Goal: Task Accomplishment & Management: Use online tool/utility

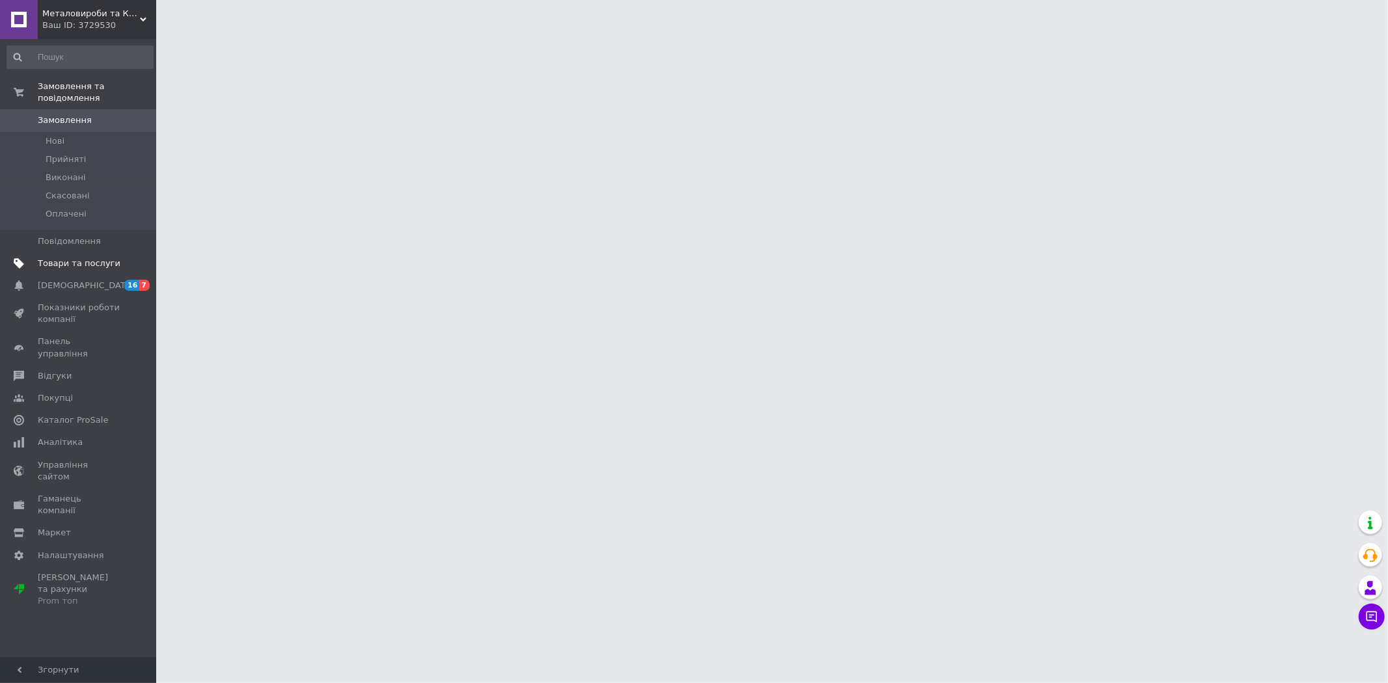
click at [69, 258] on span "Товари та послуги" at bounding box center [79, 264] width 83 height 12
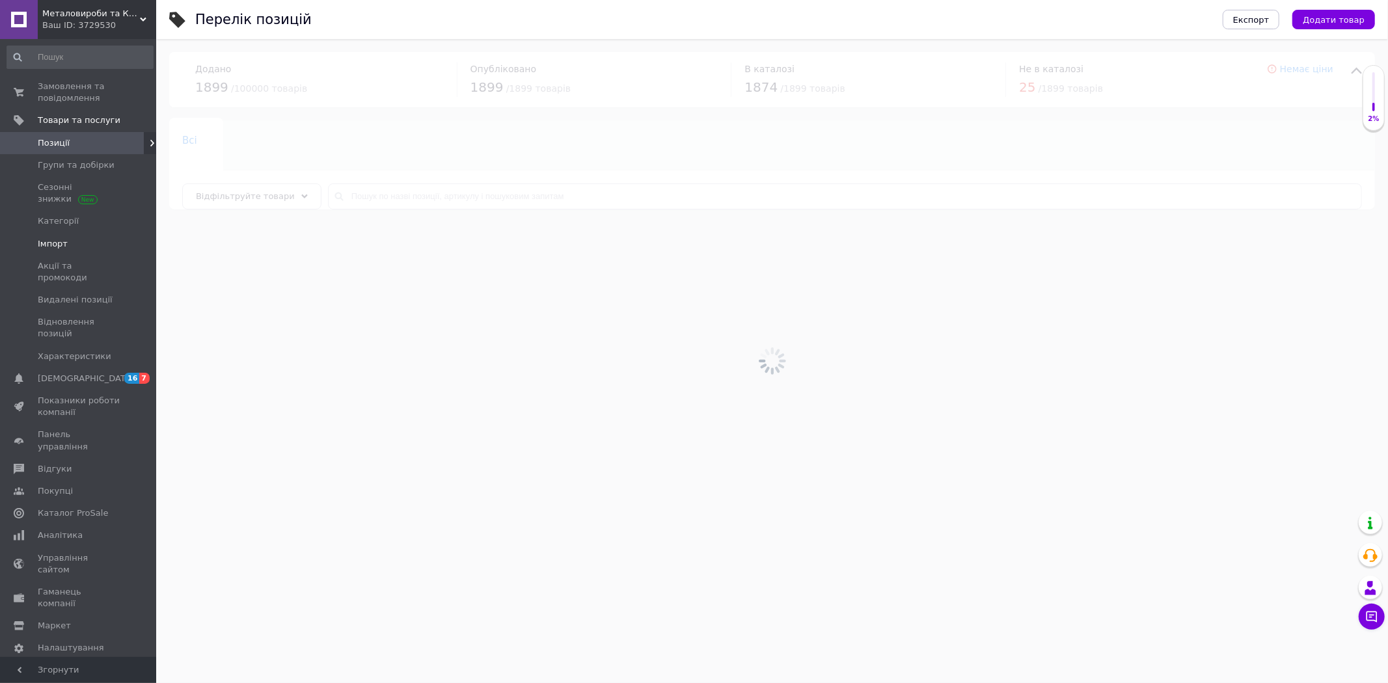
click at [55, 245] on span "Імпорт" at bounding box center [53, 244] width 30 height 12
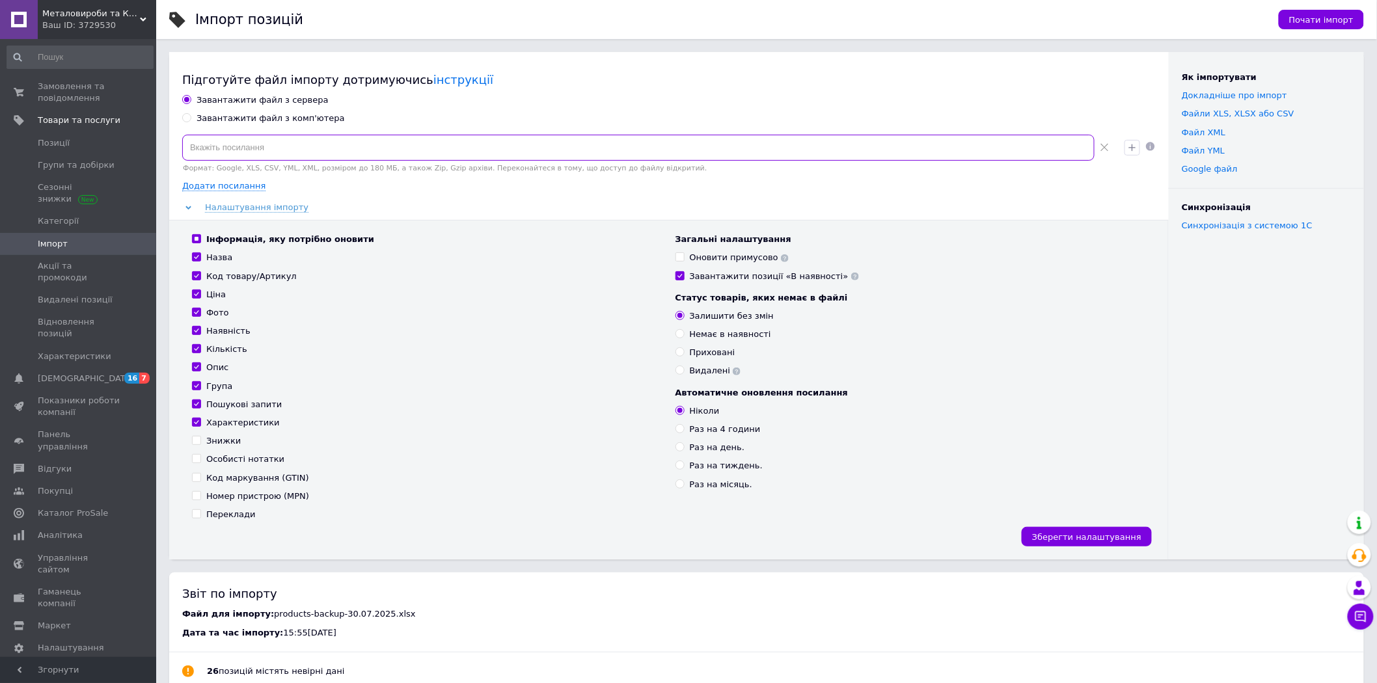
click at [324, 146] on input at bounding box center [638, 148] width 912 height 26
paste input "[URL][DOMAIN_NAME]"
type input "[URL][DOMAIN_NAME]"
click at [680, 466] on input "Раз на тиждень." at bounding box center [679, 465] width 8 height 8
radio input "true"
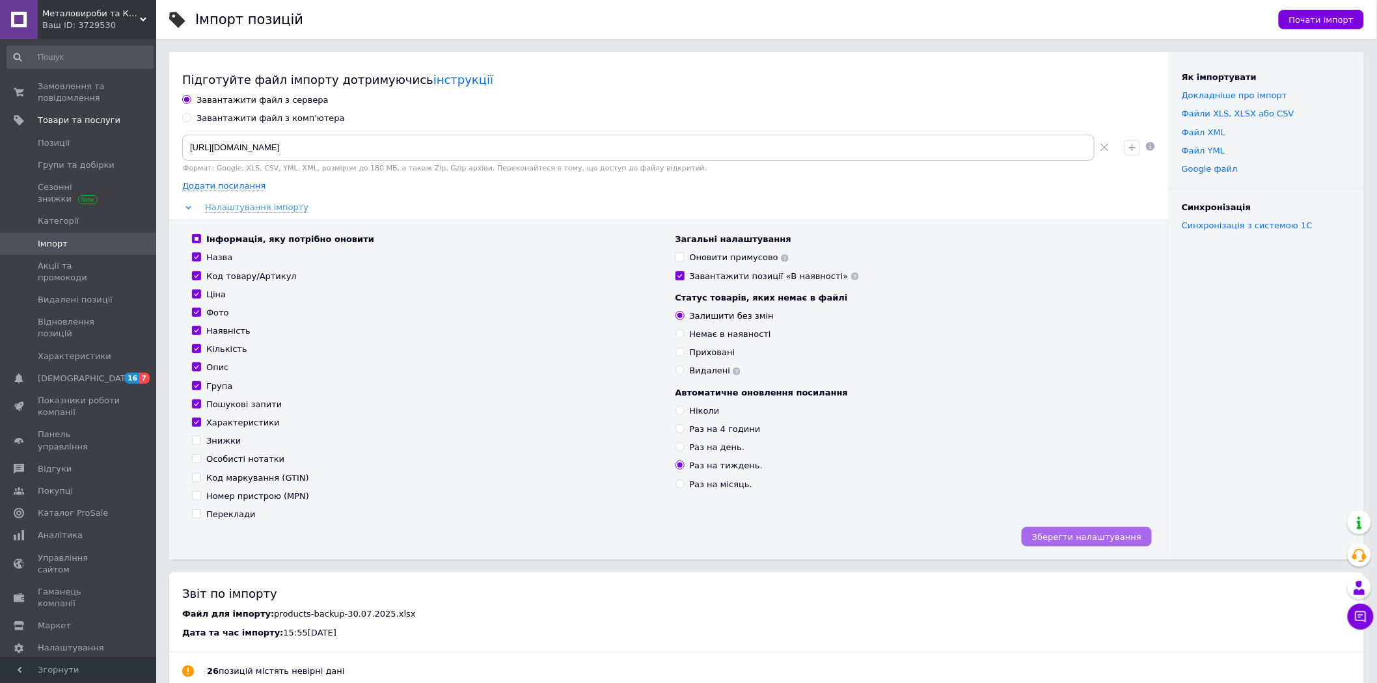
click at [1072, 534] on span "Зберегти налаштування" at bounding box center [1086, 537] width 109 height 10
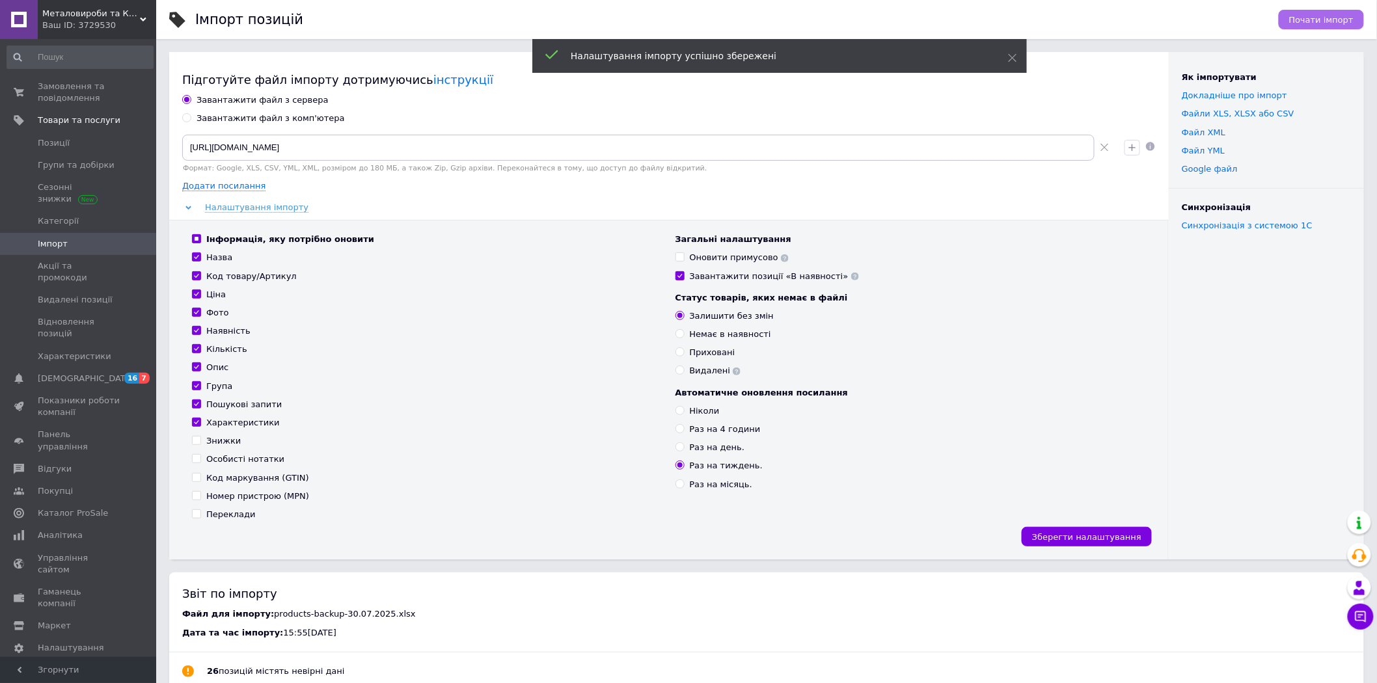
click at [1306, 17] on span "Почати імпорт" at bounding box center [1321, 20] width 64 height 10
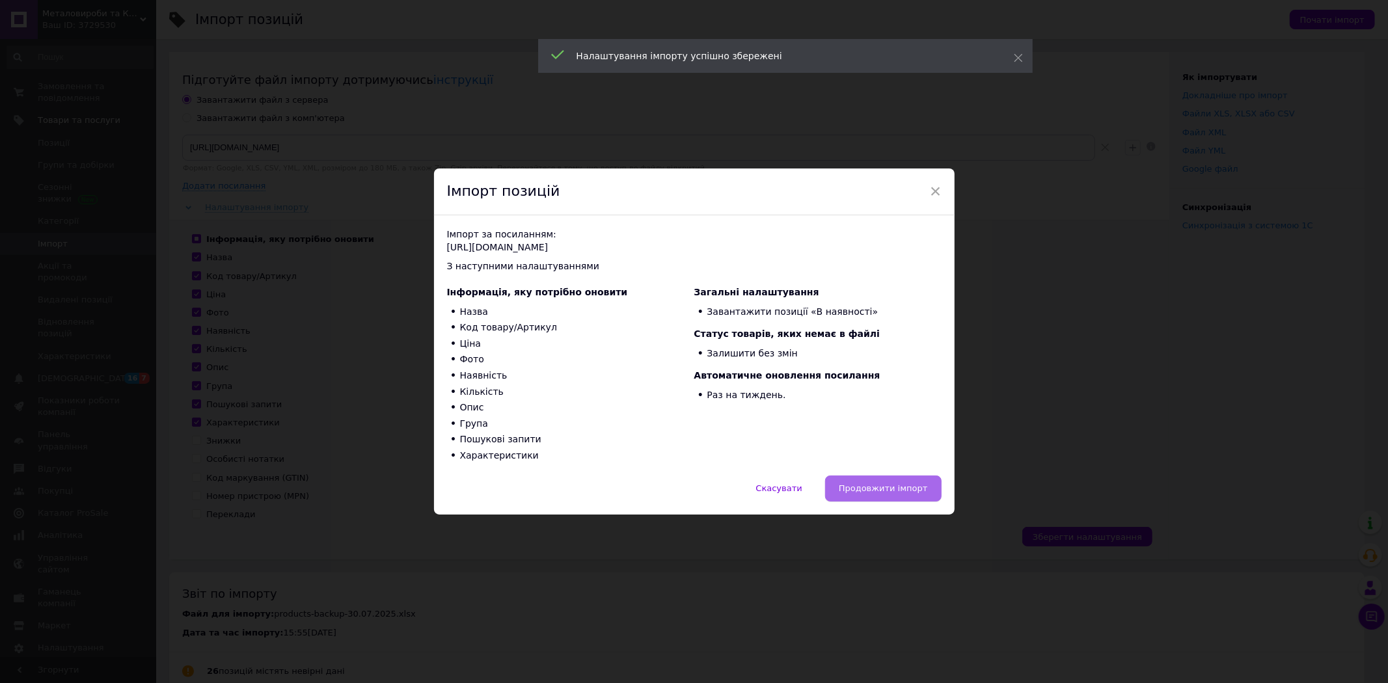
click at [889, 480] on button "Продовжити імпорт" at bounding box center [883, 489] width 116 height 26
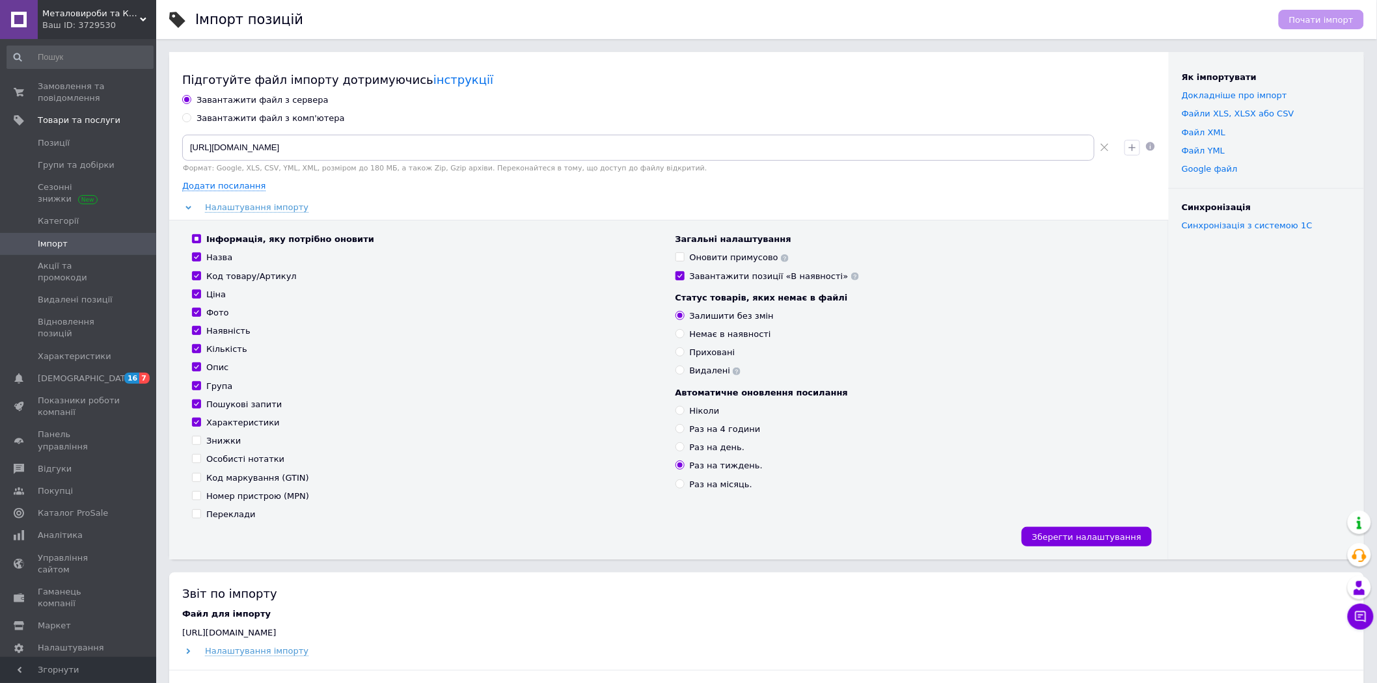
click at [407, 593] on div "Звіт по імпорту" at bounding box center [766, 594] width 1169 height 16
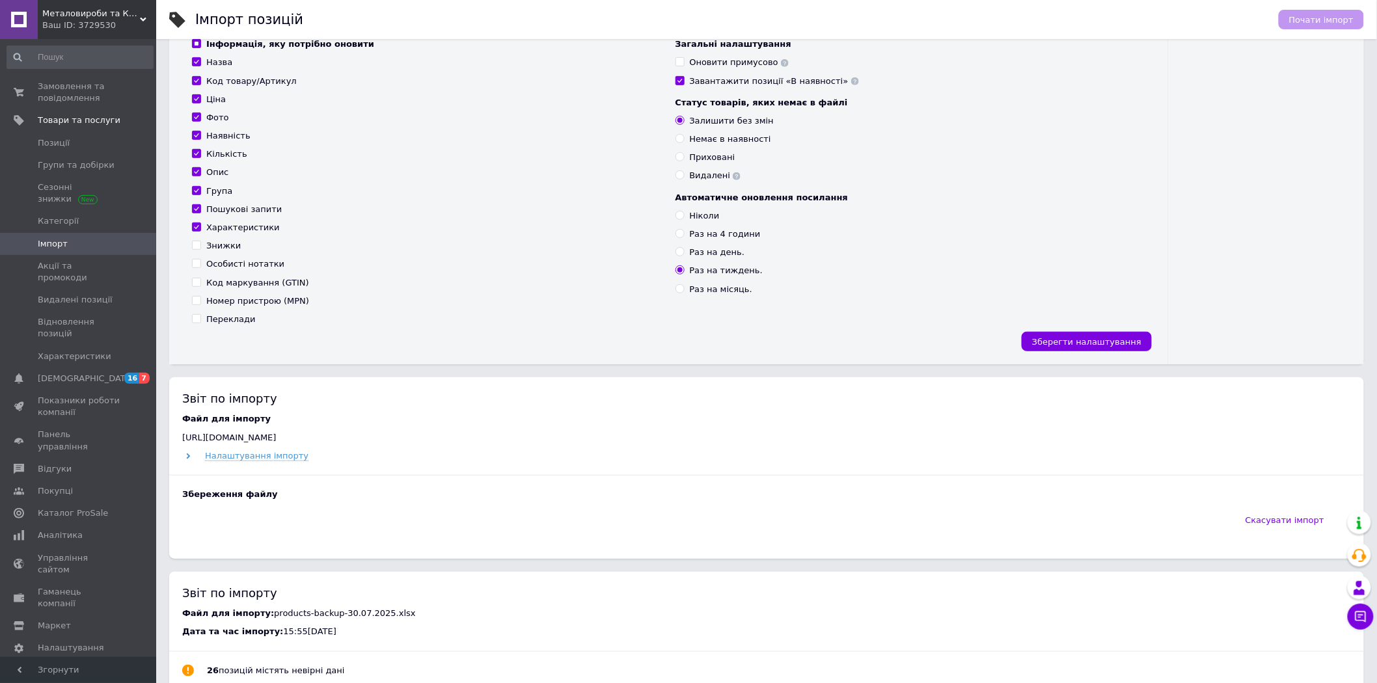
scroll to position [217, 0]
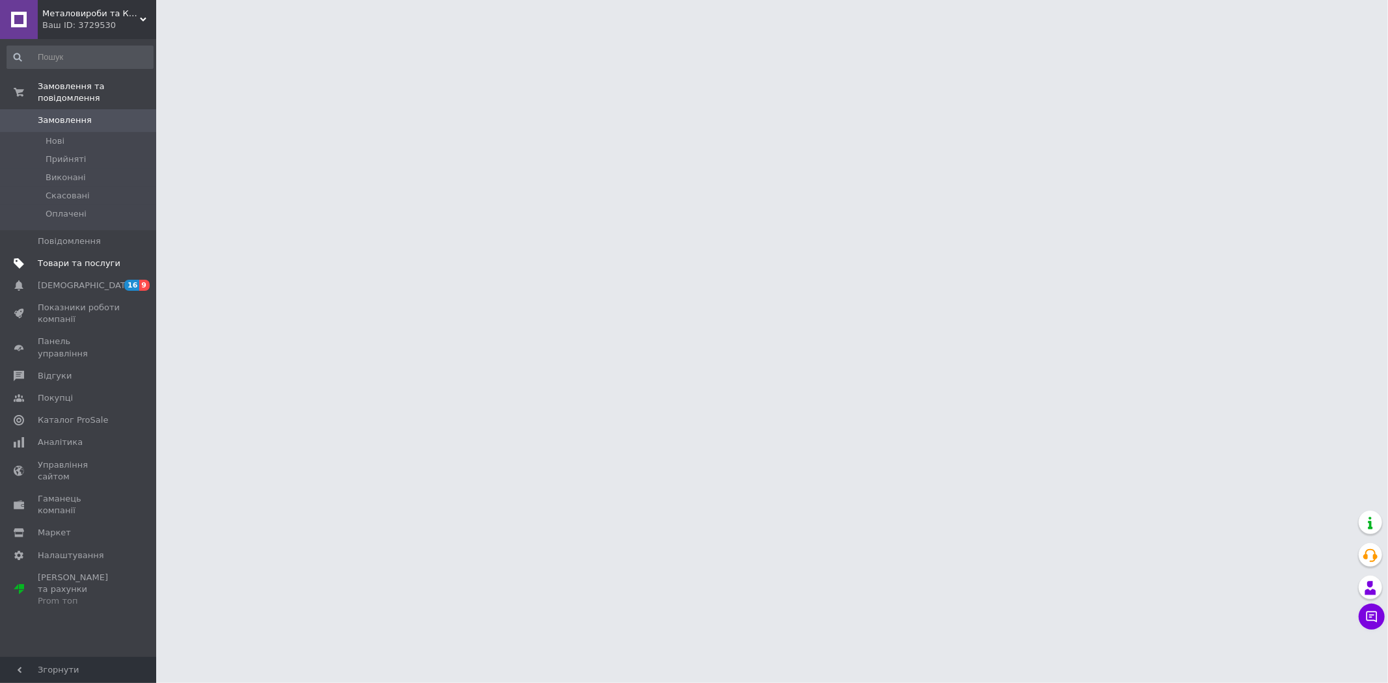
click at [80, 258] on span "Товари та послуги" at bounding box center [79, 264] width 83 height 12
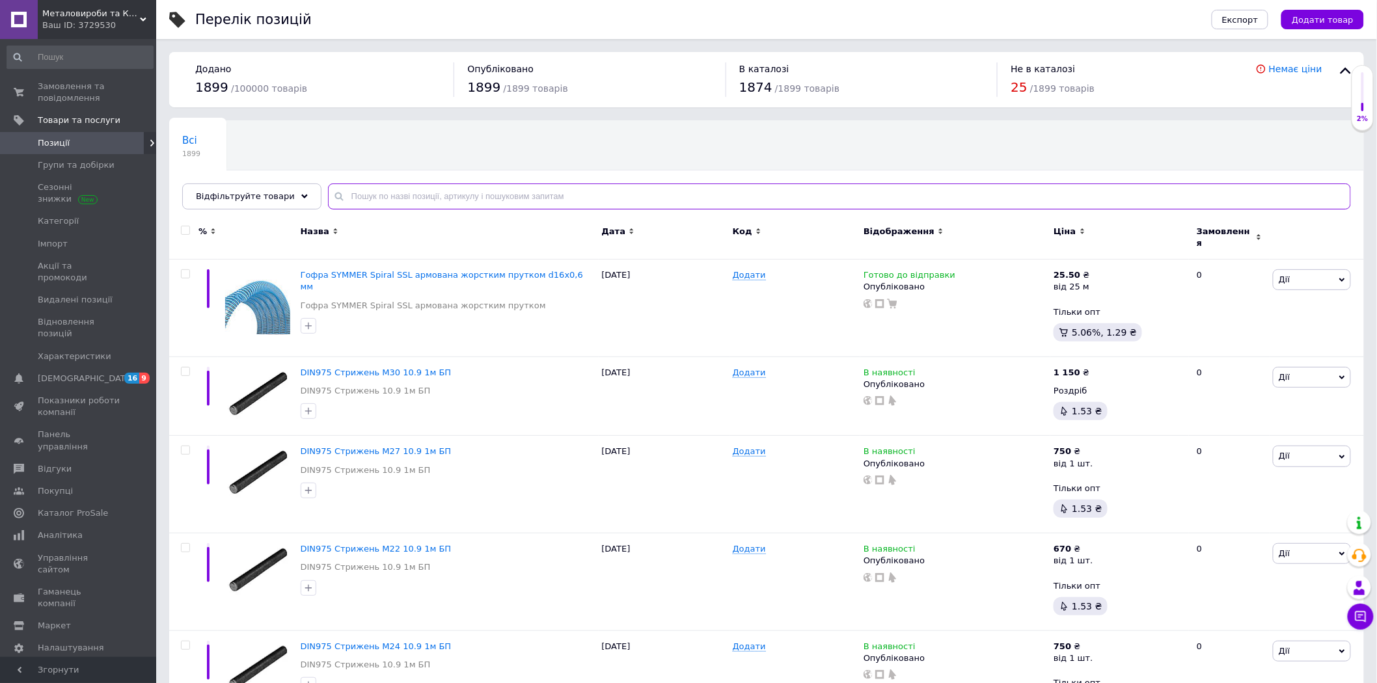
click at [410, 193] on input "text" at bounding box center [839, 196] width 1023 height 26
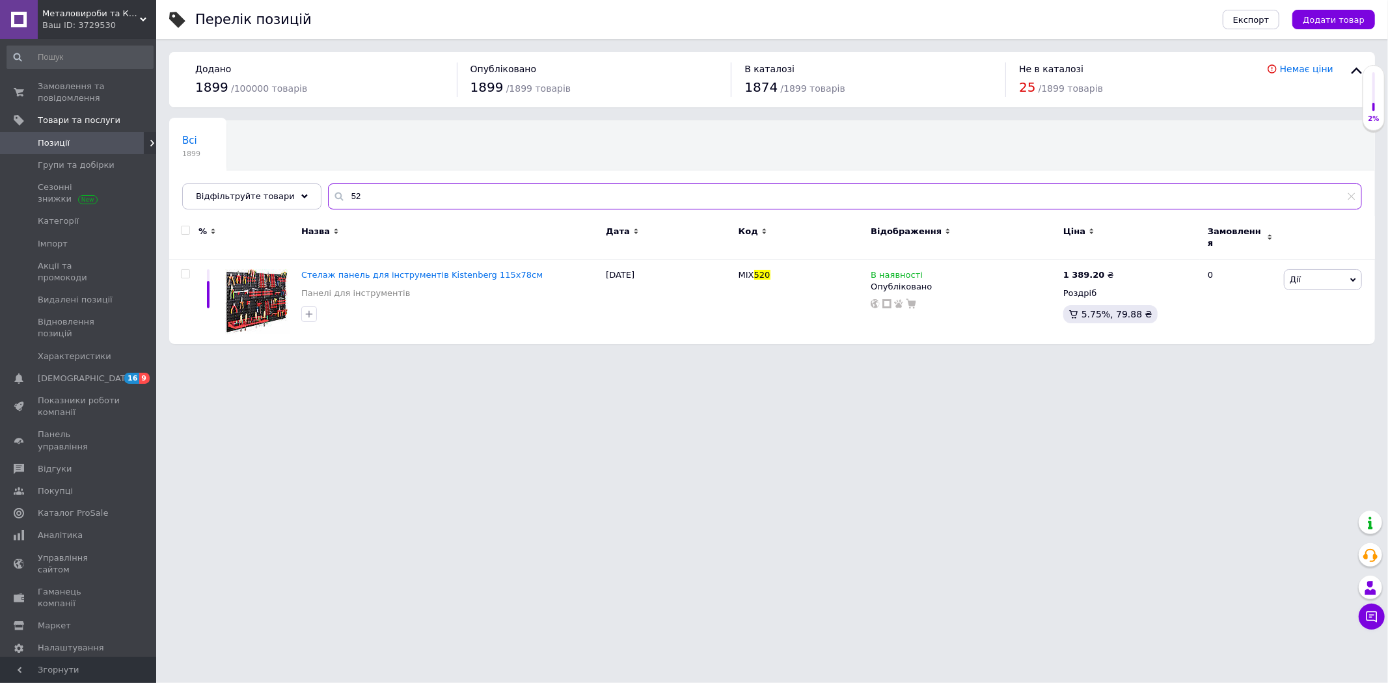
type input "5"
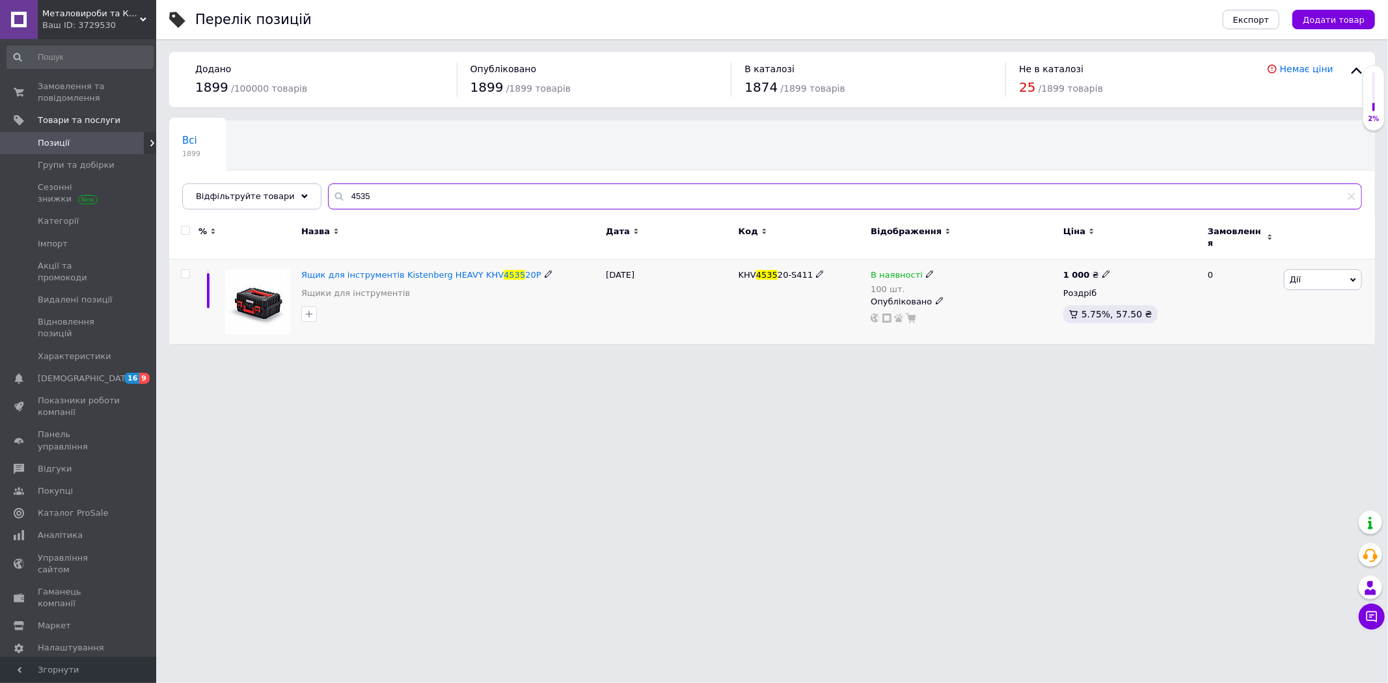
type input "4535"
drag, startPoint x: 740, startPoint y: 269, endPoint x: 809, endPoint y: 271, distance: 69.6
click at [809, 271] on div "KHV 4535 20-S411" at bounding box center [801, 275] width 126 height 12
copy div "KHV 4535 20-S411"
drag, startPoint x: 294, startPoint y: 265, endPoint x: 508, endPoint y: 265, distance: 214.1
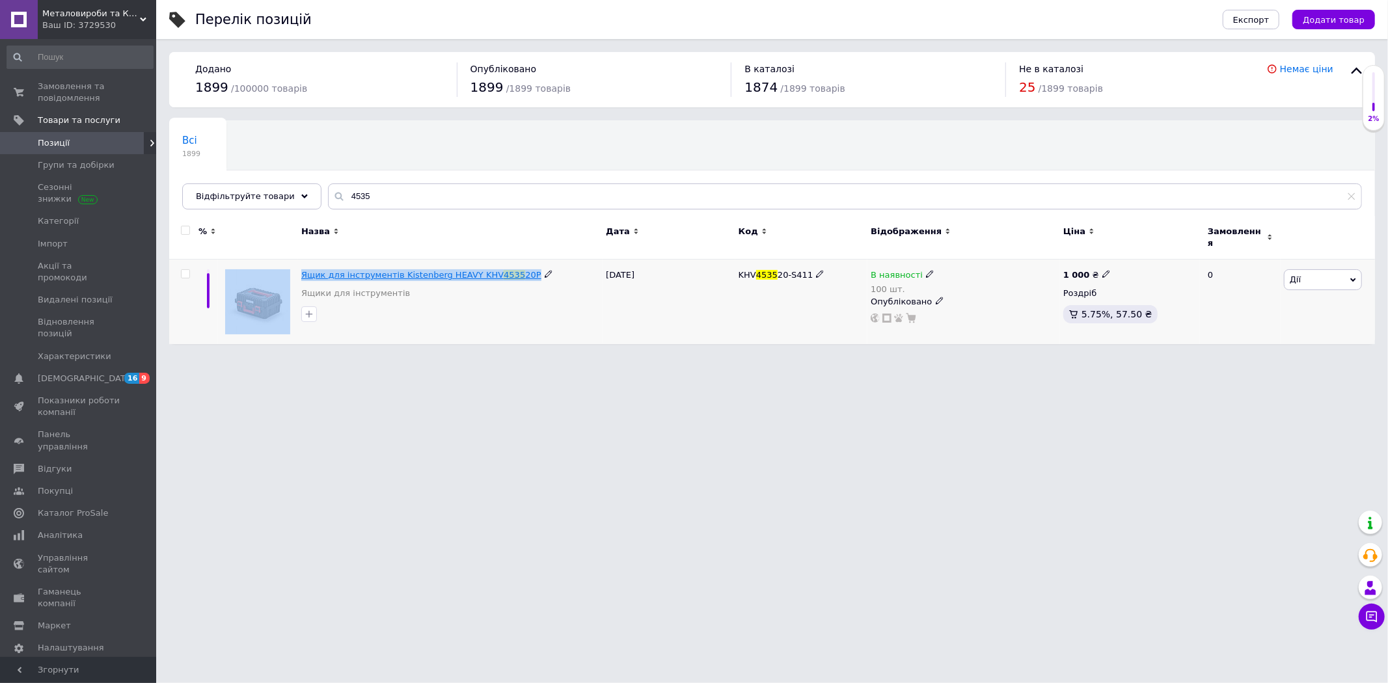
click at [508, 265] on div "Ящик для інструментів Kistenberg HEAVY KHV 4535 20P Ящики для інструментів [DAT…" at bounding box center [772, 302] width 1206 height 85
copy div "Ящик для інструментів [PERSON_NAME] HEAVY KHV 4535 20P"
click at [926, 270] on icon at bounding box center [930, 274] width 8 height 8
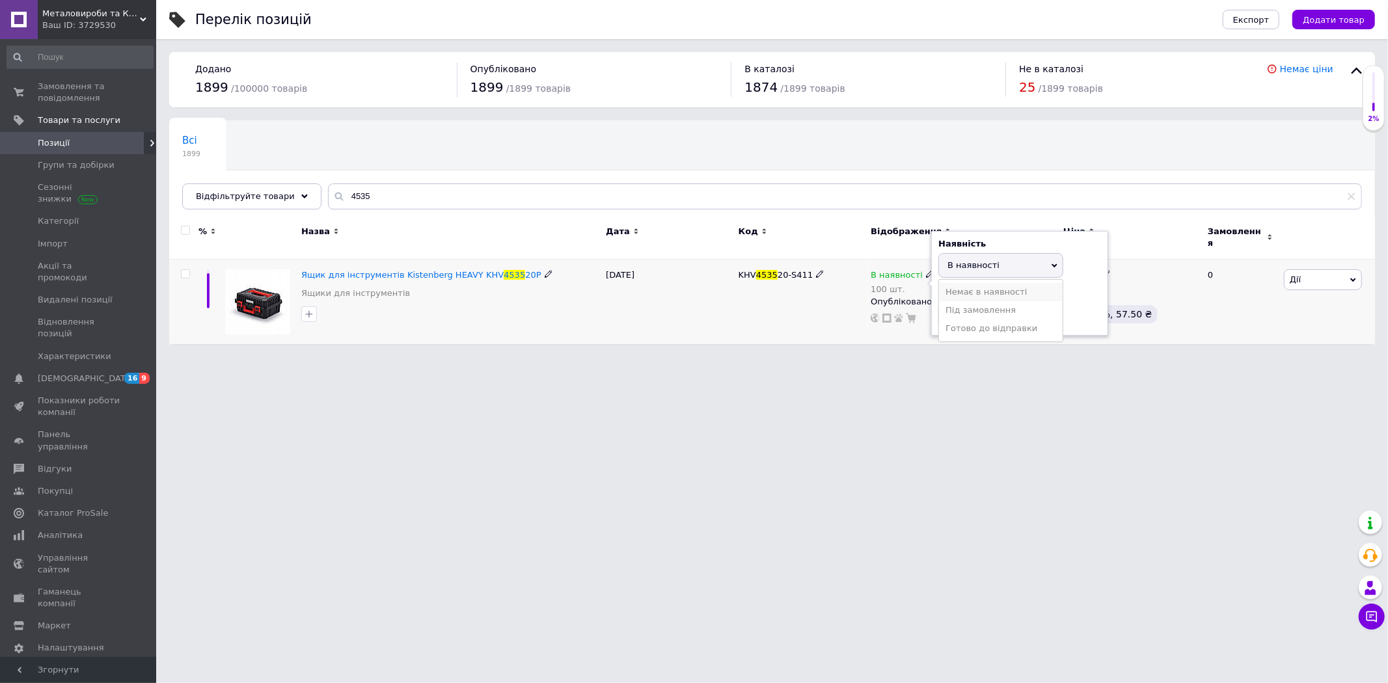
click at [968, 284] on li "Немає в наявності" at bounding box center [1001, 292] width 124 height 18
click at [889, 357] on html "Металовироби та Кріплення в [GEOGRAPHIC_DATA] Ваш ID: 3729530 Сайт Металовироби…" at bounding box center [694, 178] width 1388 height 357
click at [820, 357] on html "Металовироби та Кріплення в [GEOGRAPHIC_DATA] Ваш ID: 3729530 Сайт Металовироби…" at bounding box center [694, 178] width 1388 height 357
drag, startPoint x: 973, startPoint y: 319, endPoint x: 929, endPoint y: 329, distance: 44.8
click at [930, 329] on div "В наявності 100 шт. Наявність Немає в наявності В наявності Під замовлення Гото…" at bounding box center [963, 302] width 193 height 85
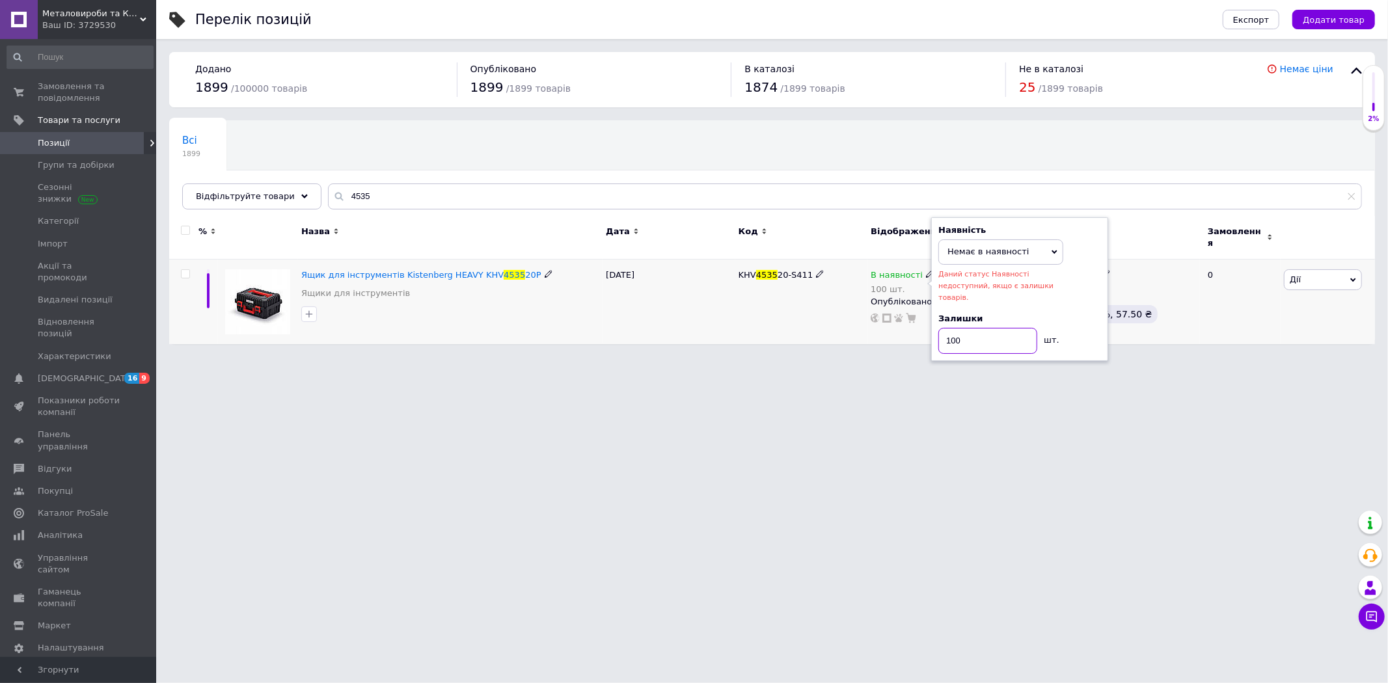
type input "0"
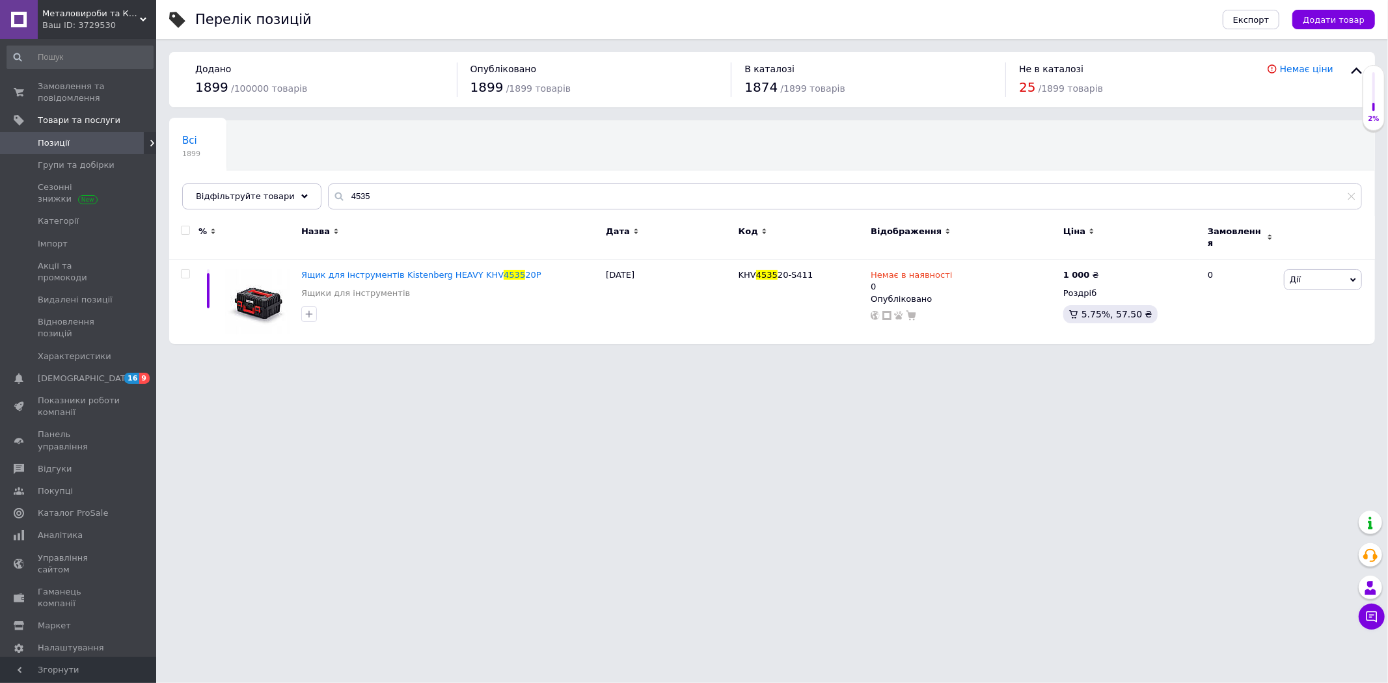
click at [89, 143] on span "Позиції" at bounding box center [79, 143] width 83 height 12
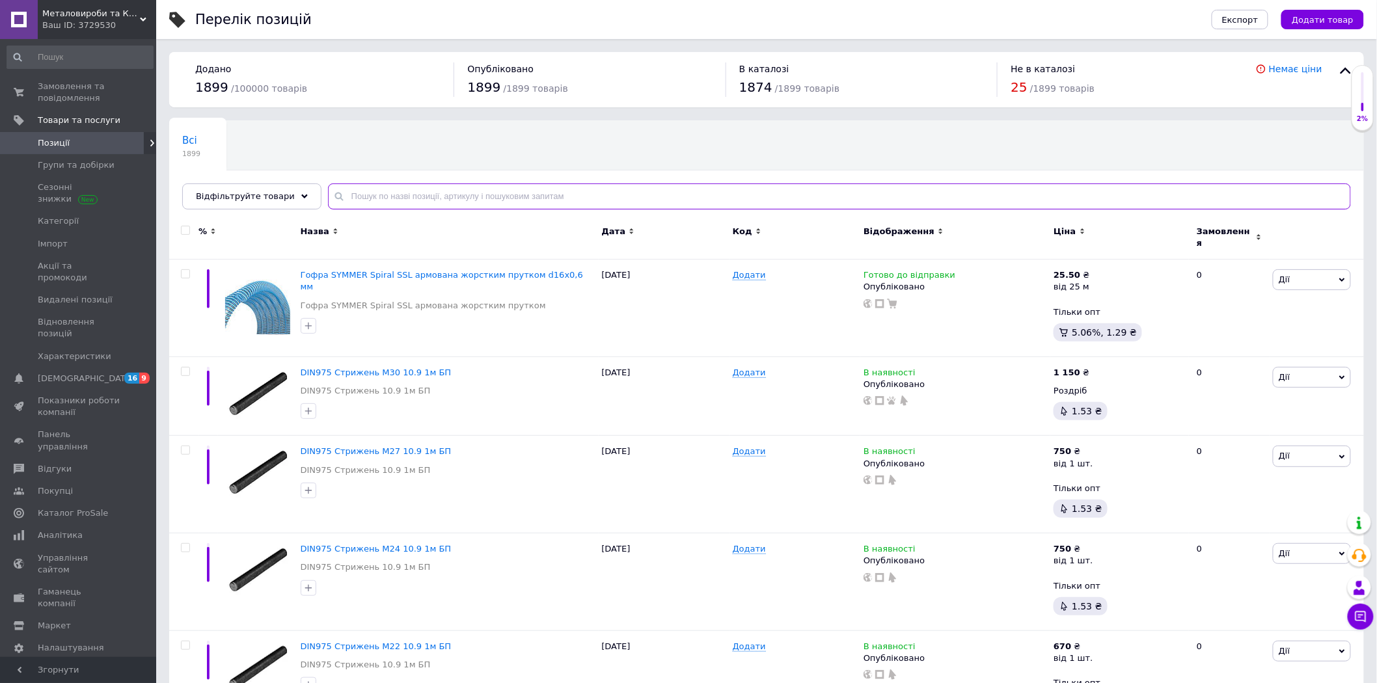
click at [385, 200] on input "text" at bounding box center [839, 196] width 1023 height 26
paste input "Ящик для инструмента Kistenberg HEAVY KHV603520P"
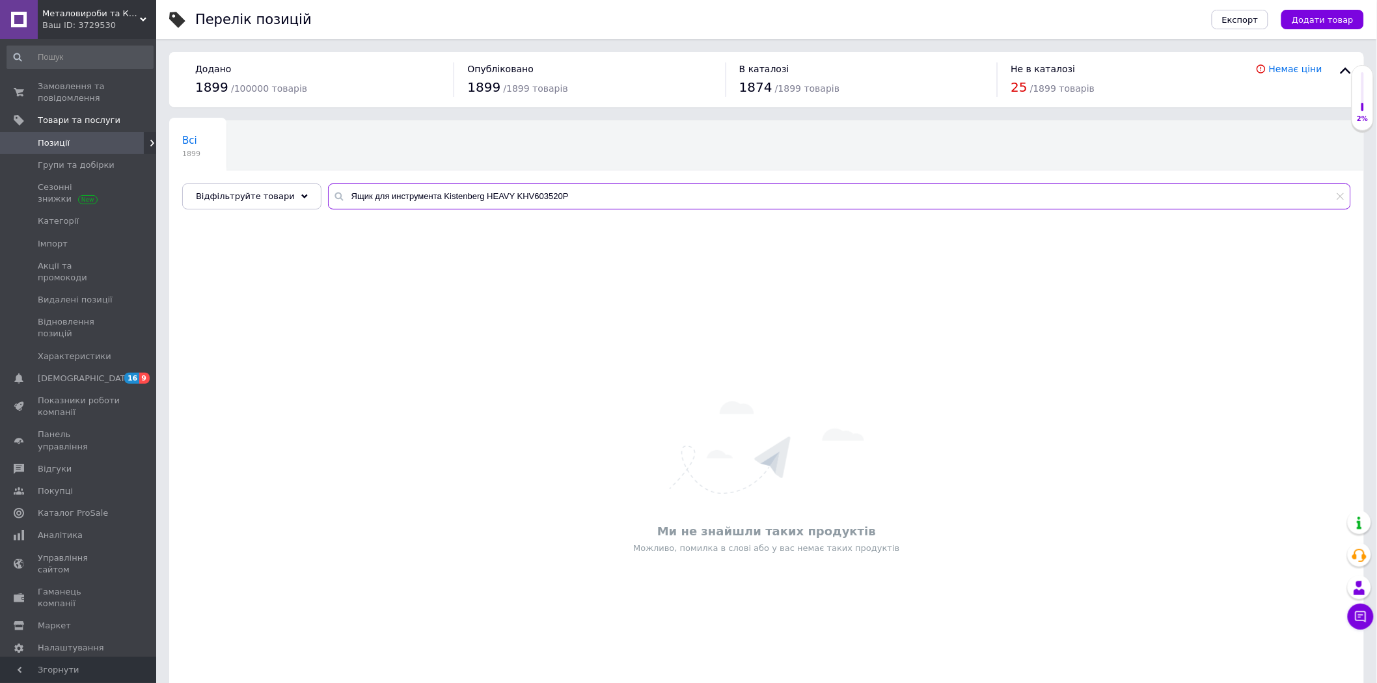
click at [583, 198] on input "Ящик для инструмента Kistenberg HEAVY KHV603520P" at bounding box center [839, 196] width 1023 height 26
type input "Ящик для инструмента Kistenberg HEAVY"
click at [66, 157] on link "Групи та добірки" at bounding box center [80, 165] width 160 height 22
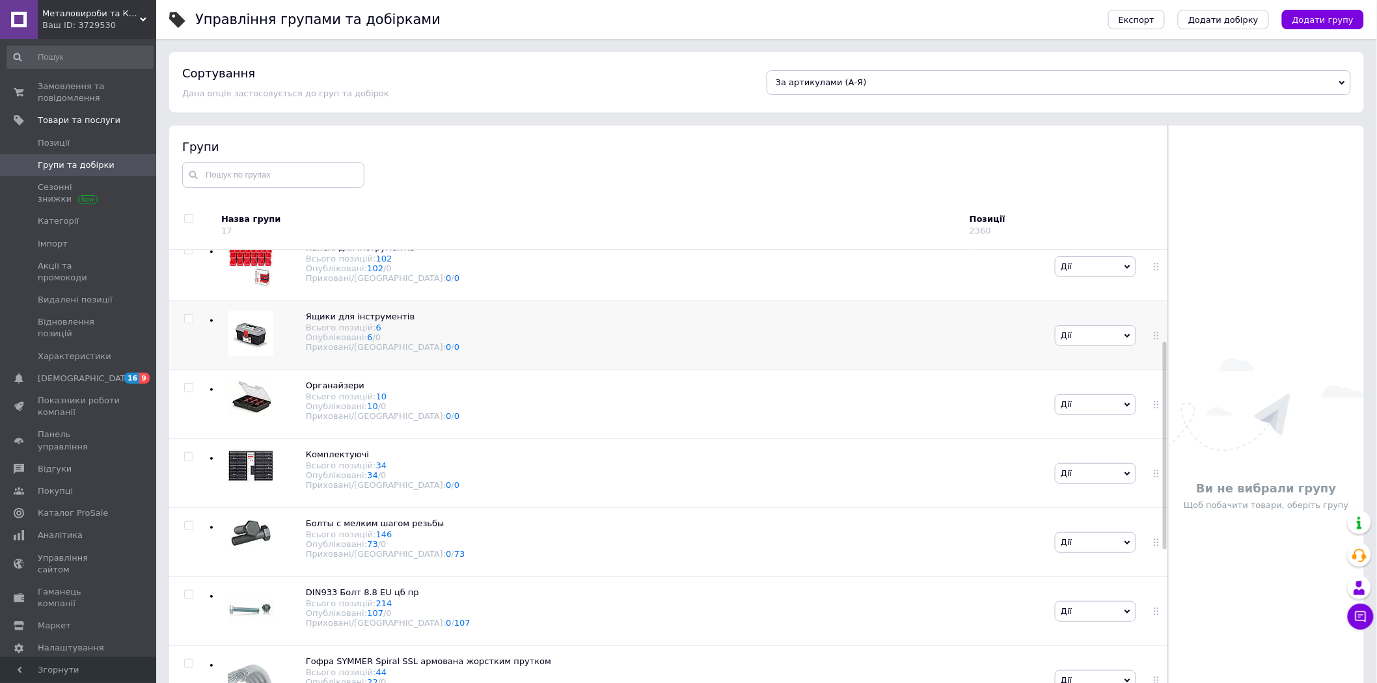
click at [436, 338] on div "Ящики для інструментів Всього позицій: 6 Опубліковані: 6 / 0 Приховані/Видалені…" at bounding box center [629, 335] width 843 height 69
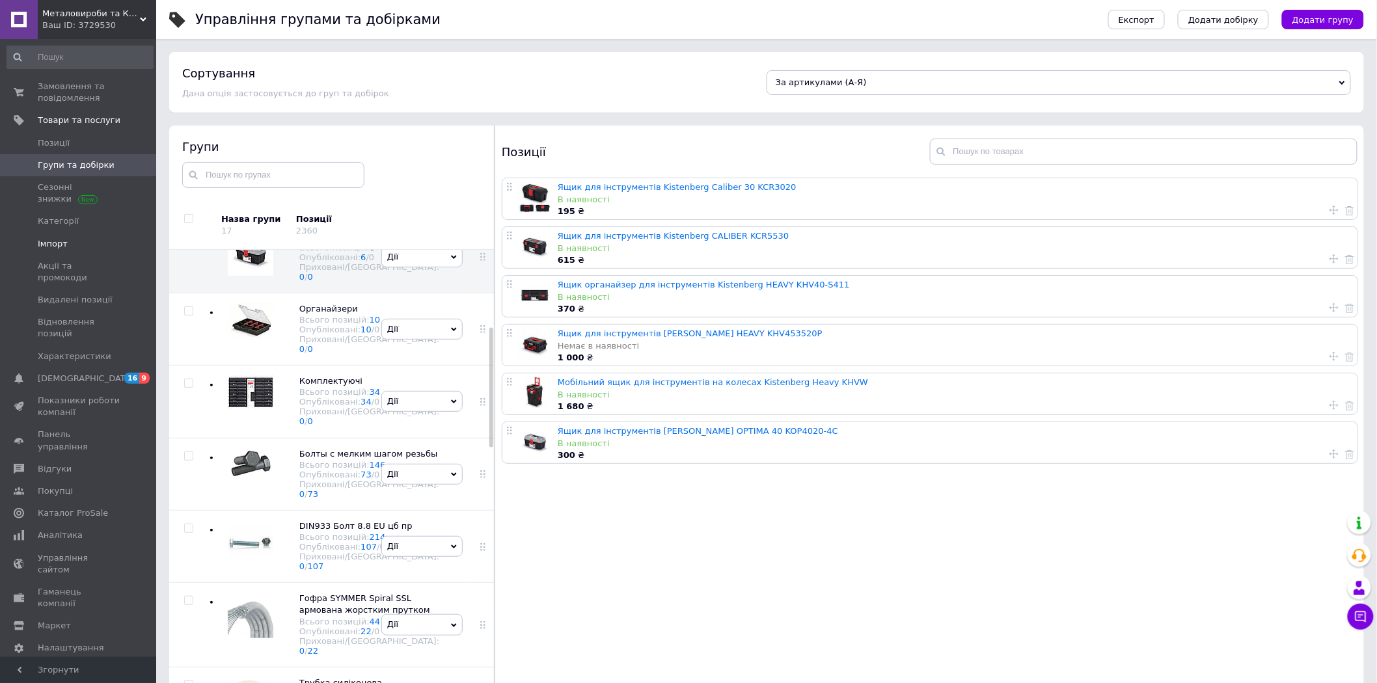
click at [59, 241] on span "Імпорт" at bounding box center [53, 244] width 30 height 12
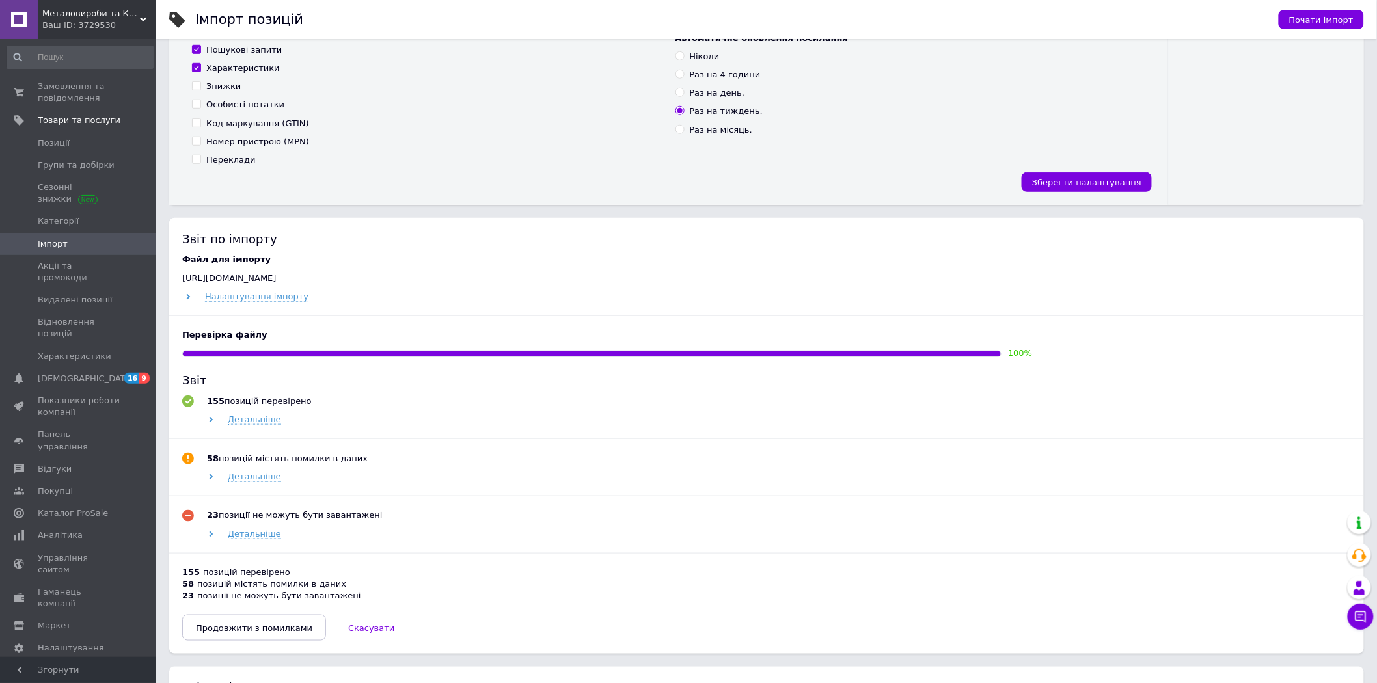
scroll to position [361, 0]
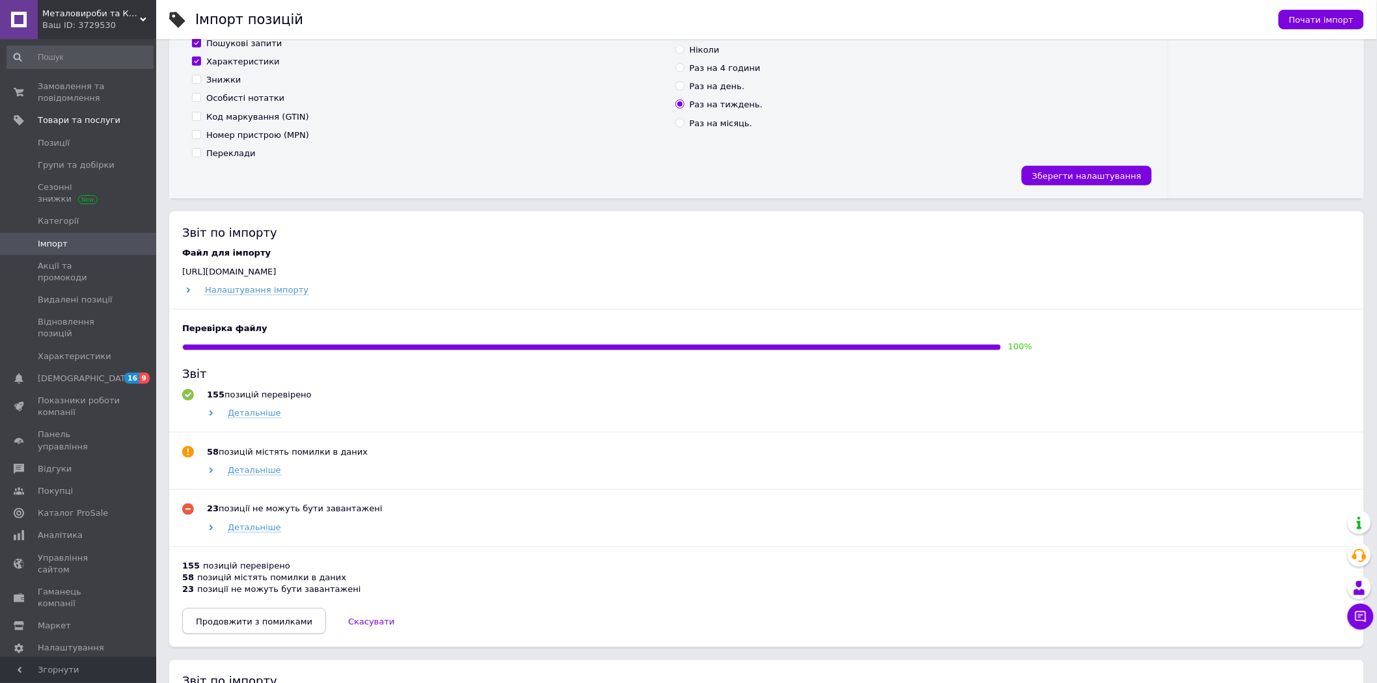
click at [258, 623] on span "Продовжити з помилками" at bounding box center [254, 622] width 116 height 10
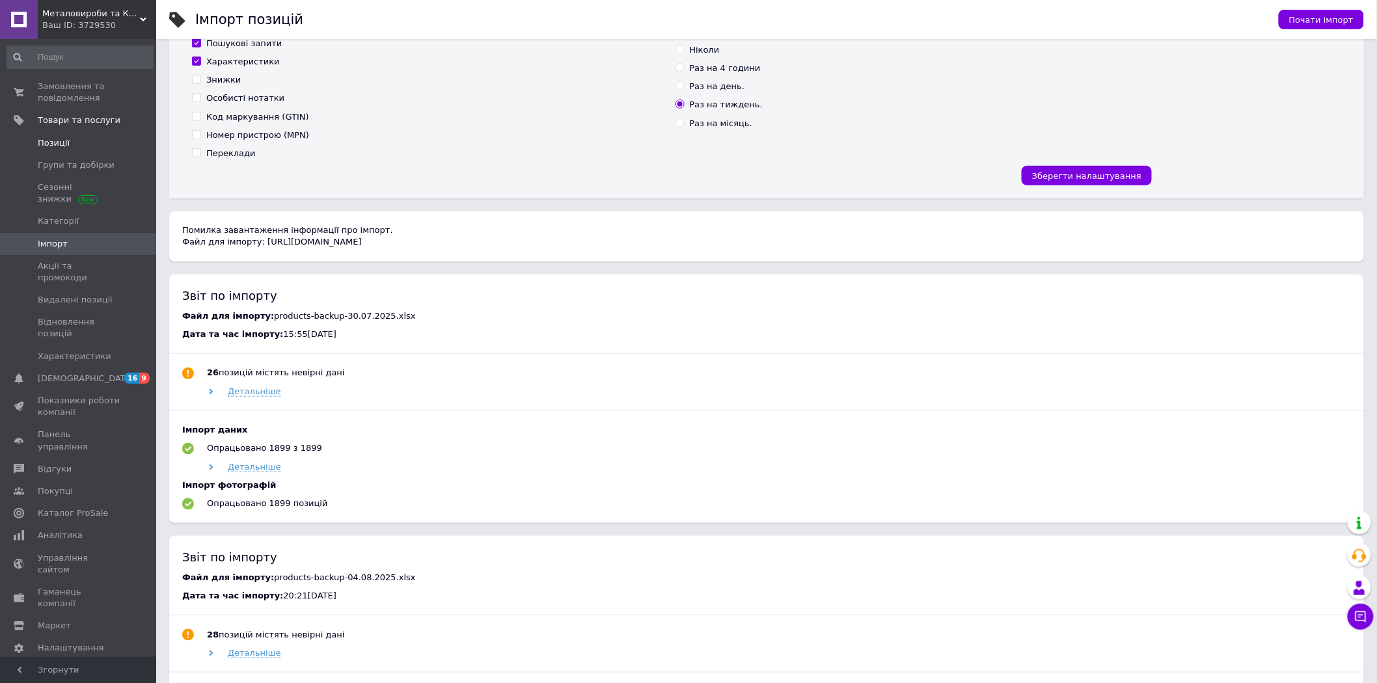
click at [49, 141] on span "Позиції" at bounding box center [54, 143] width 32 height 12
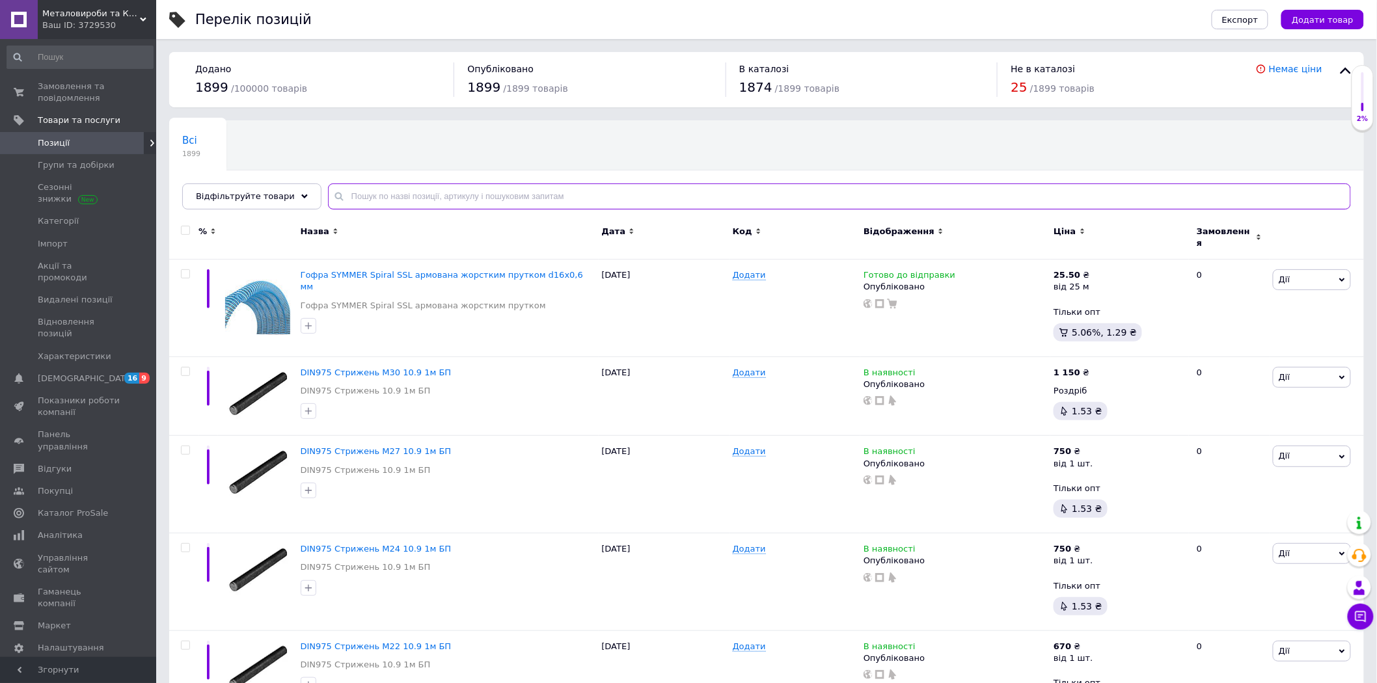
click at [403, 191] on input "text" at bounding box center [839, 196] width 1023 height 26
paste input "585 x 360 x 217 мм Особенности с ручкой, без колес Материал Пластик"
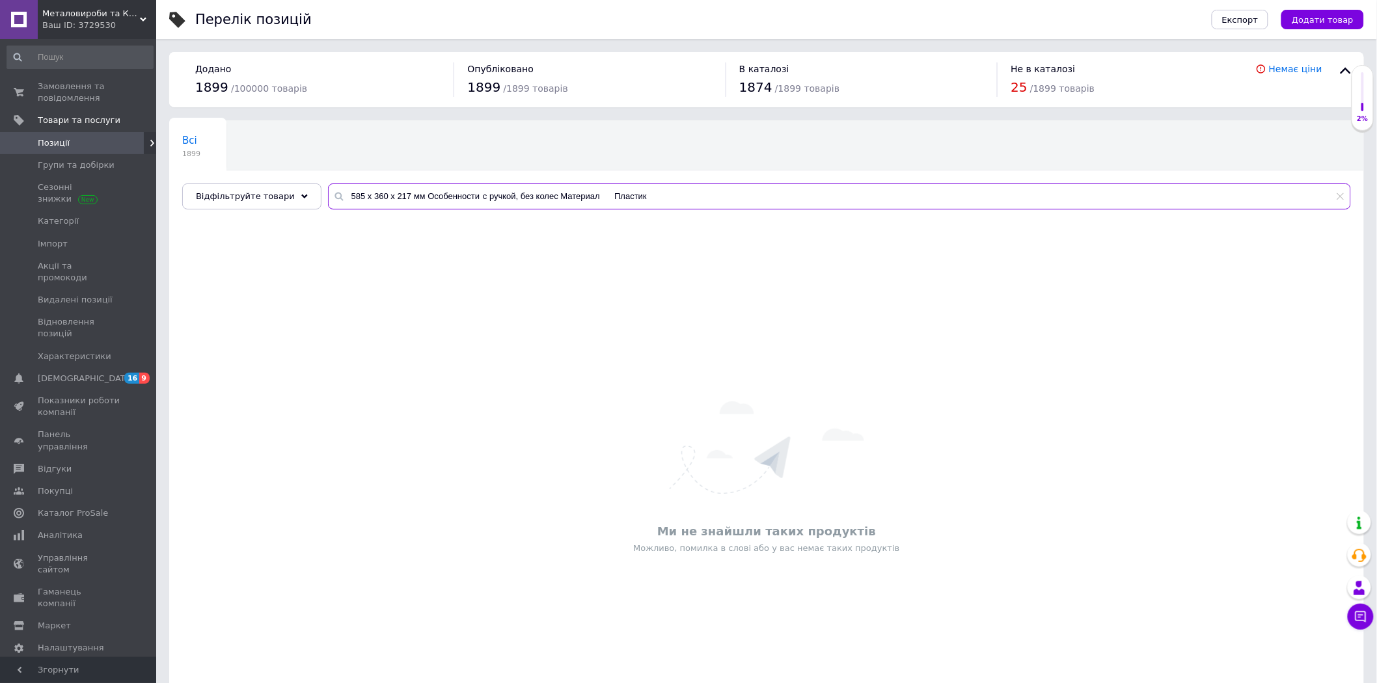
drag, startPoint x: 673, startPoint y: 196, endPoint x: 419, endPoint y: 209, distance: 254.0
click at [419, 209] on input "585 x 360 x 217 мм Особенности с ручкой, без колес Материал Пластик" at bounding box center [839, 196] width 1023 height 26
drag, startPoint x: 451, startPoint y: 193, endPoint x: 306, endPoint y: 194, distance: 145.1
click at [306, 194] on div "Всі 1899 Ok Відфільтровано... Зберегти Нічого не знайдено Можливо, помилка у сл…" at bounding box center [766, 164] width 1195 height 89
paste input "Ящик для инструмента Kistenberg HEAVY KHV603520P"
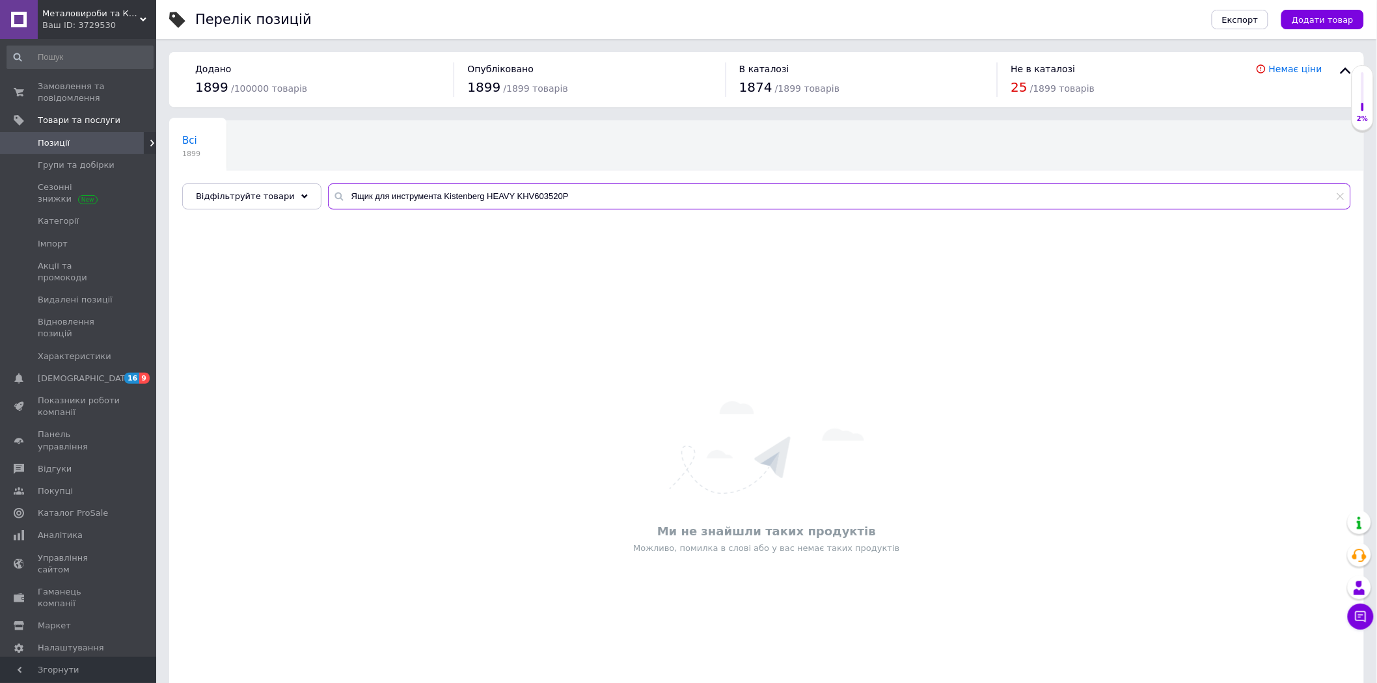
type input "Ящик для инструмента Kistenberg HEAVY KHV603520P"
click at [334, 198] on use at bounding box center [338, 196] width 8 height 8
click at [63, 161] on span "Групи та добірки" at bounding box center [76, 165] width 77 height 12
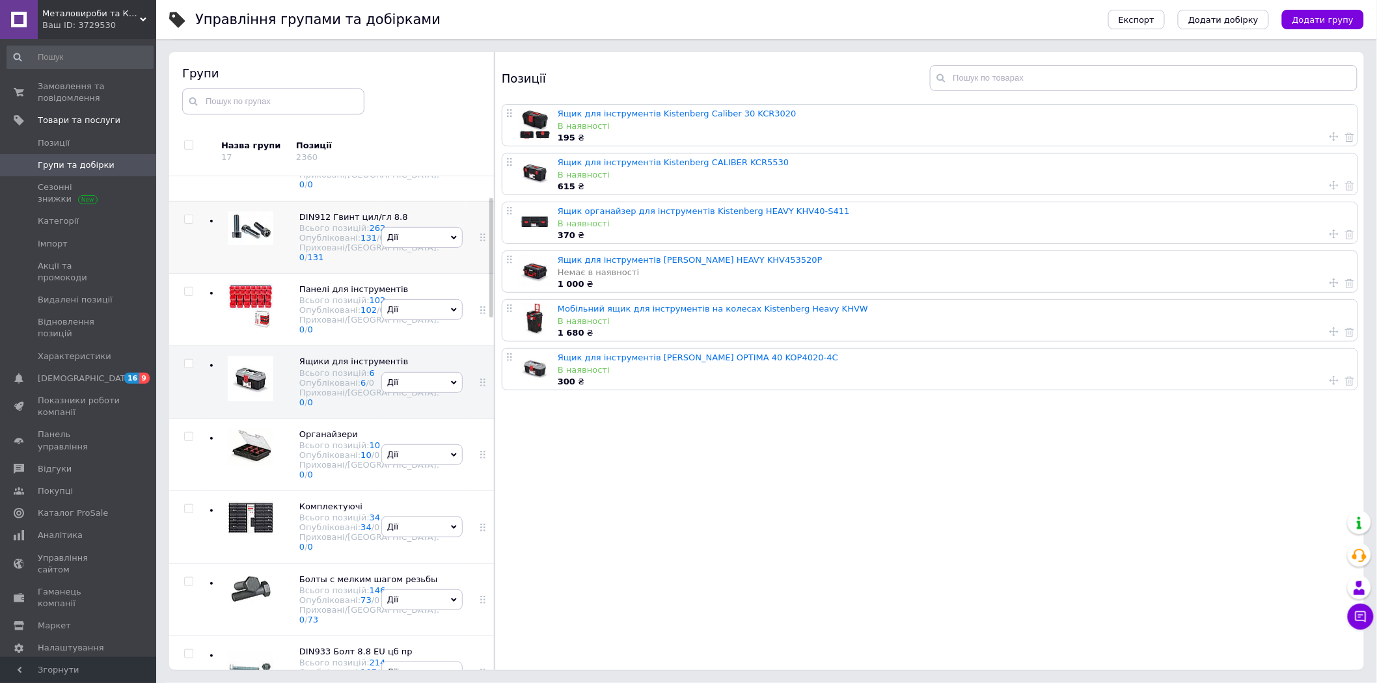
scroll to position [277, 0]
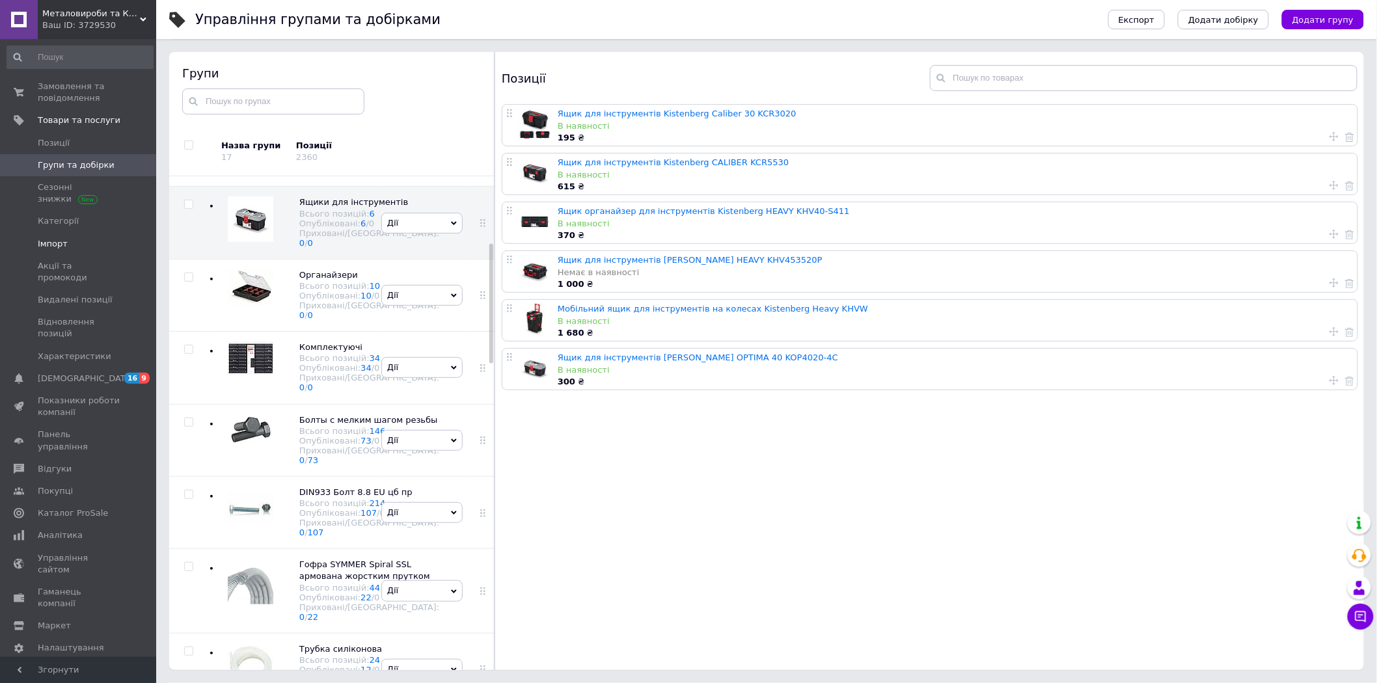
click at [68, 241] on span "Імпорт" at bounding box center [79, 244] width 83 height 12
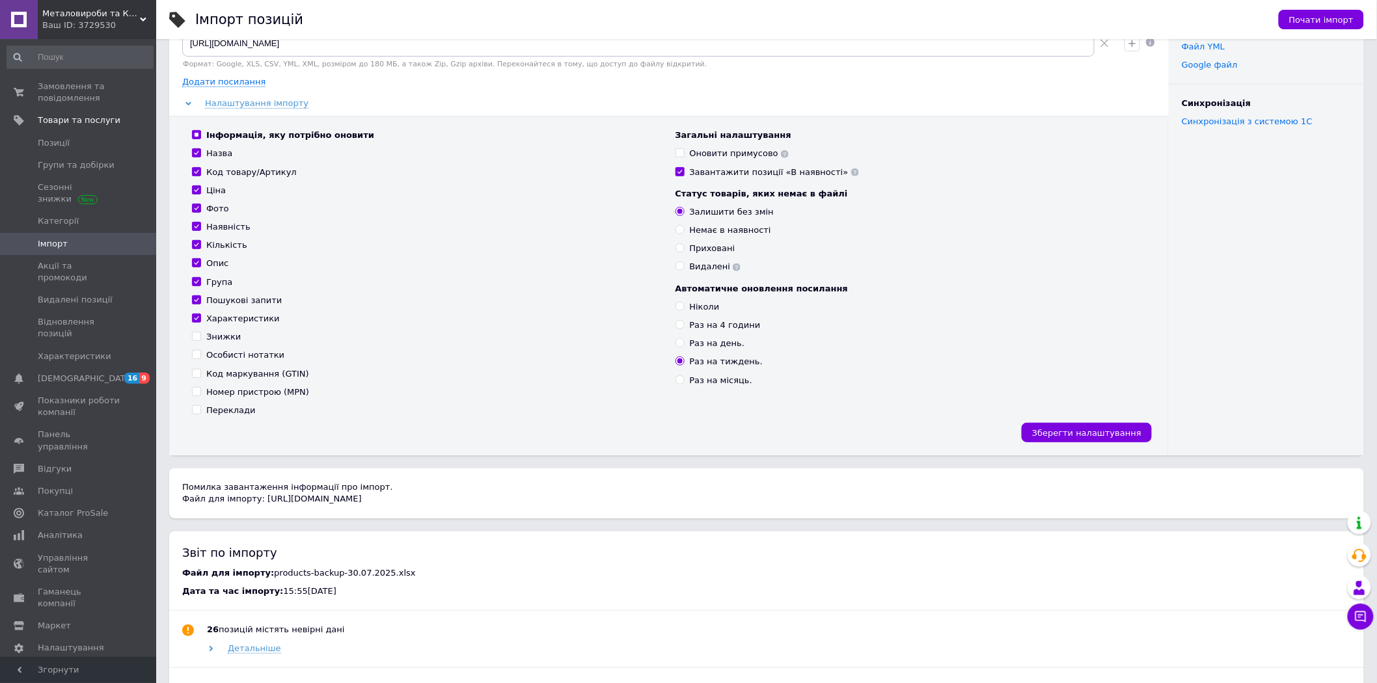
scroll to position [144, 0]
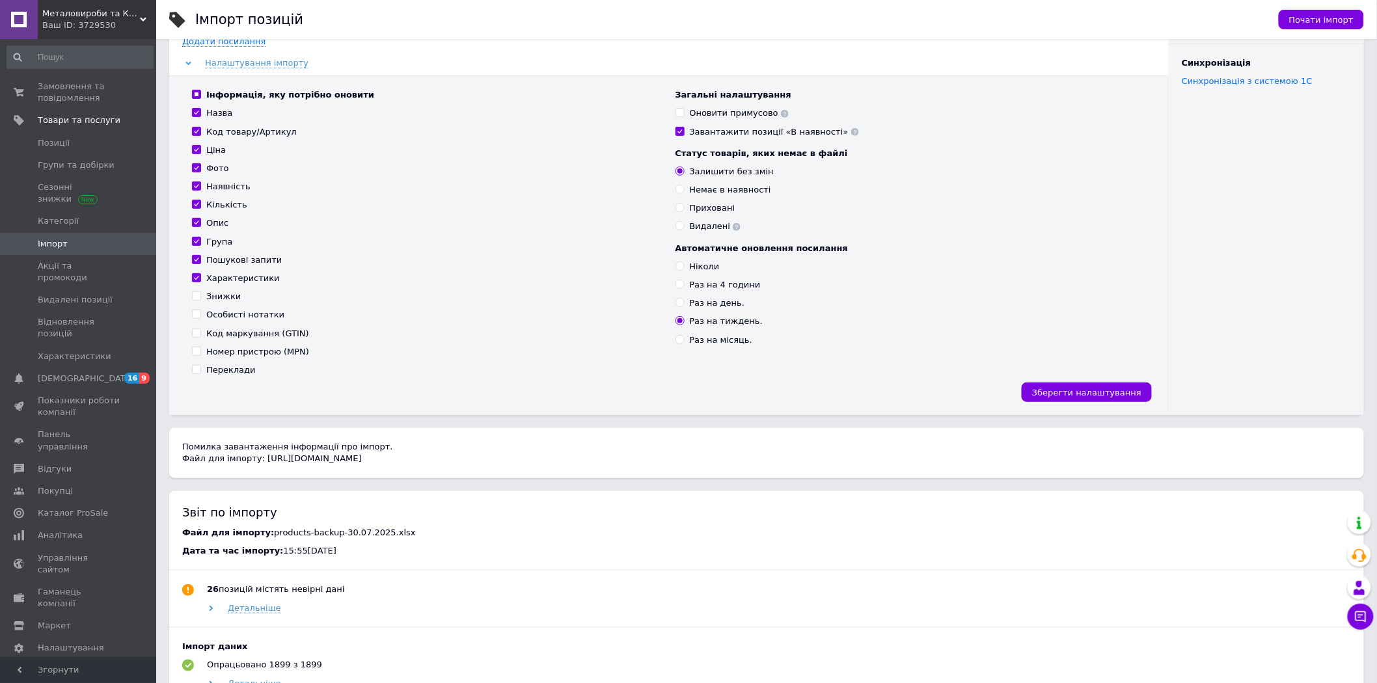
click at [59, 241] on span "Імпорт" at bounding box center [53, 244] width 30 height 12
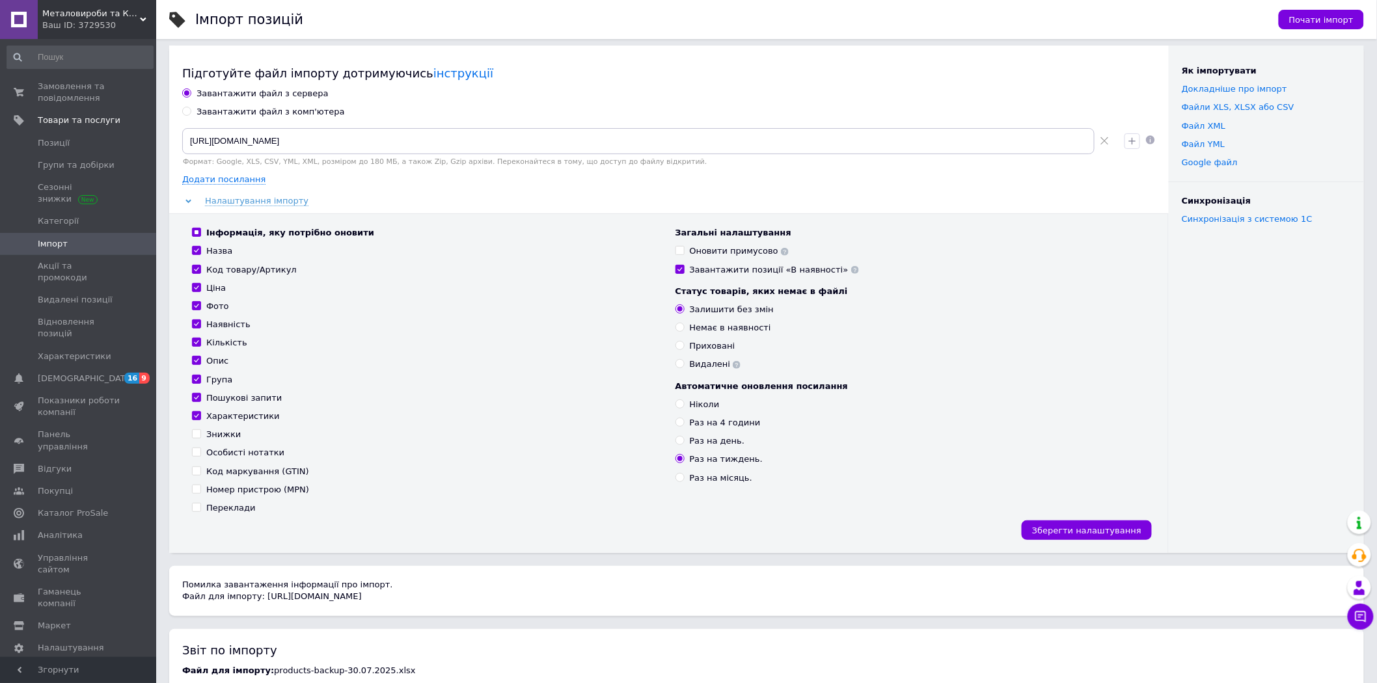
scroll to position [0, 0]
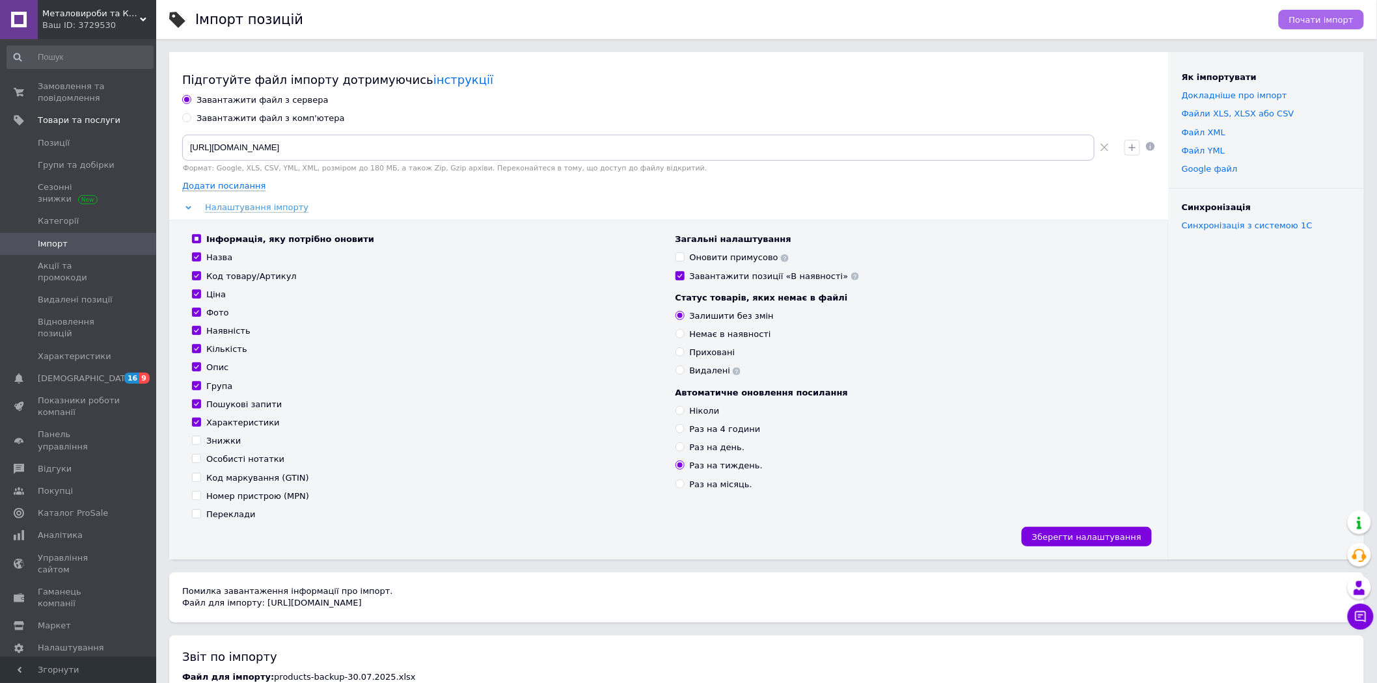
click at [1323, 18] on span "Почати імпорт" at bounding box center [1321, 20] width 64 height 10
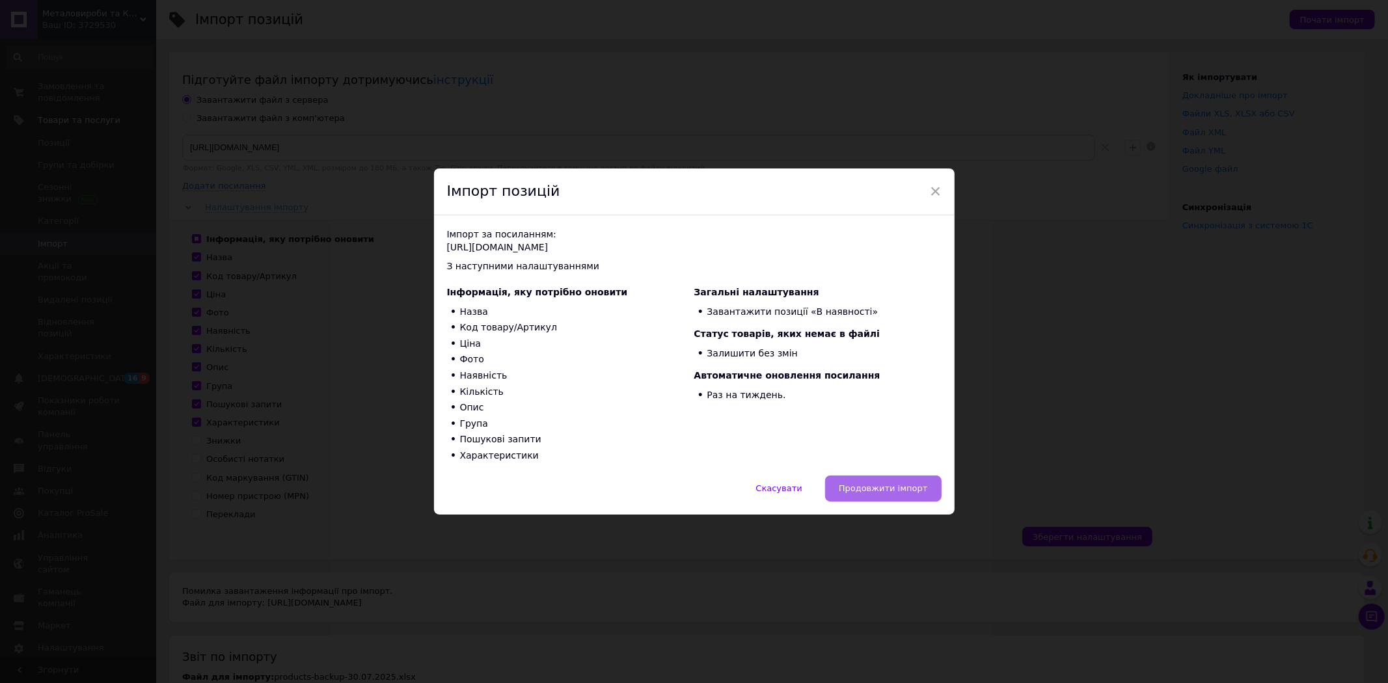
click at [896, 491] on span "Продовжити імпорт" at bounding box center [883, 488] width 89 height 10
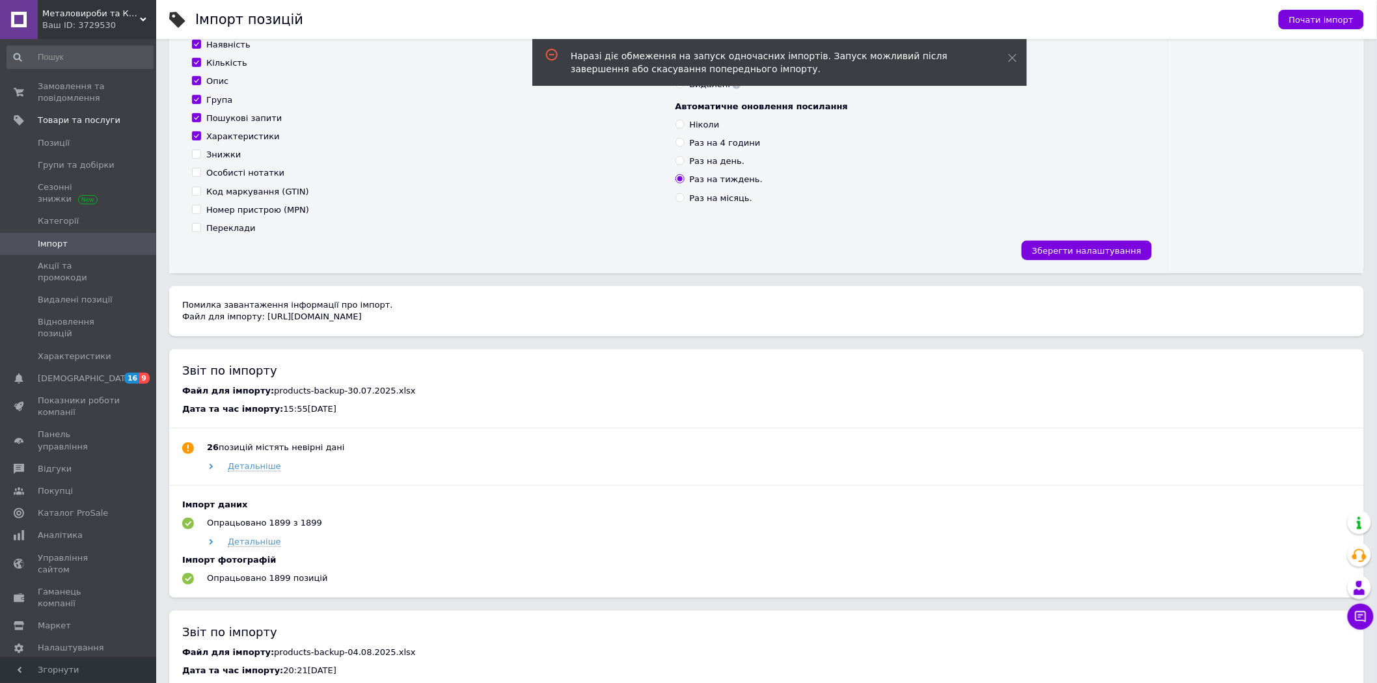
scroll to position [72, 0]
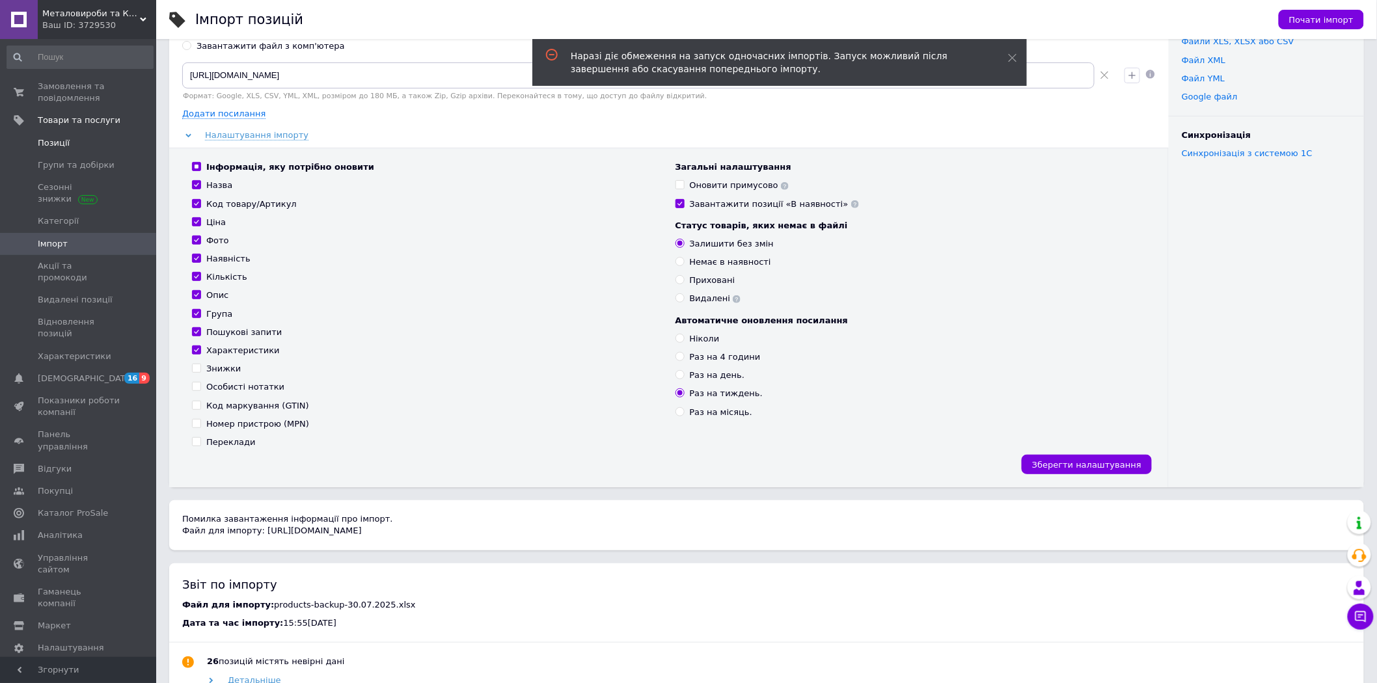
click at [51, 143] on span "Позиції" at bounding box center [54, 143] width 32 height 12
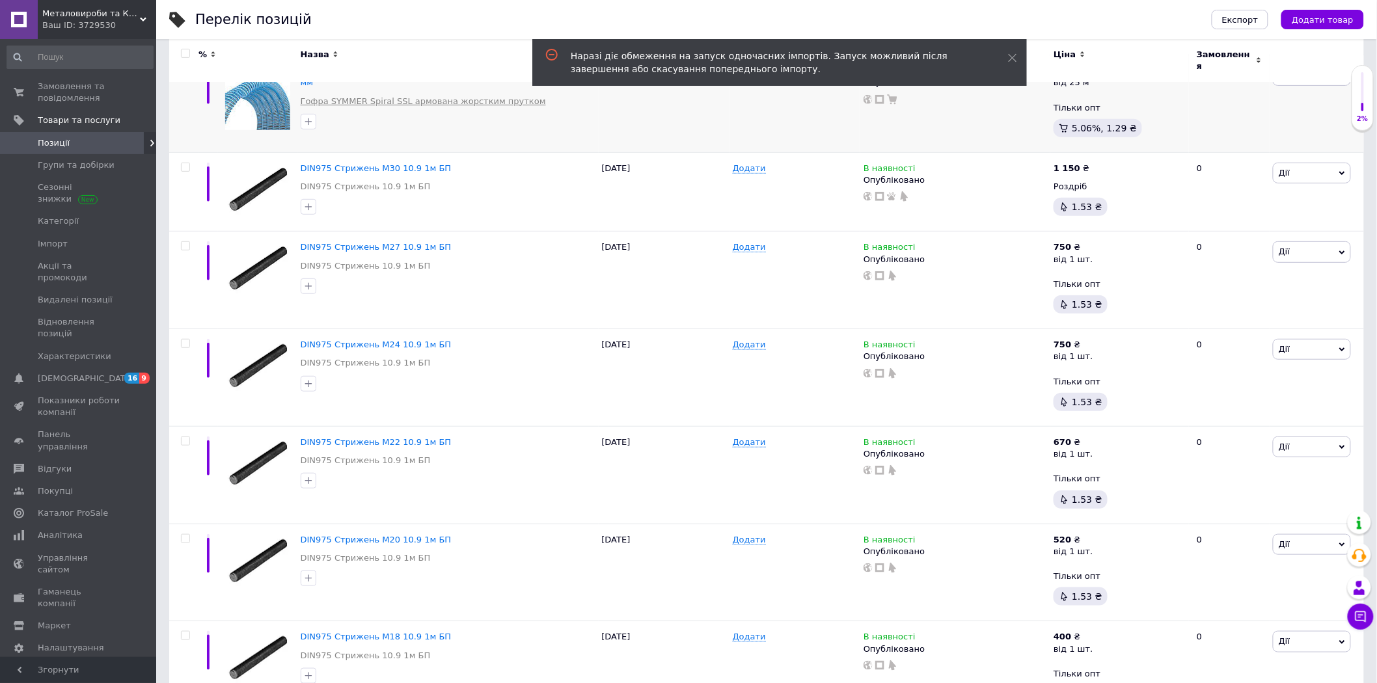
scroll to position [217, 0]
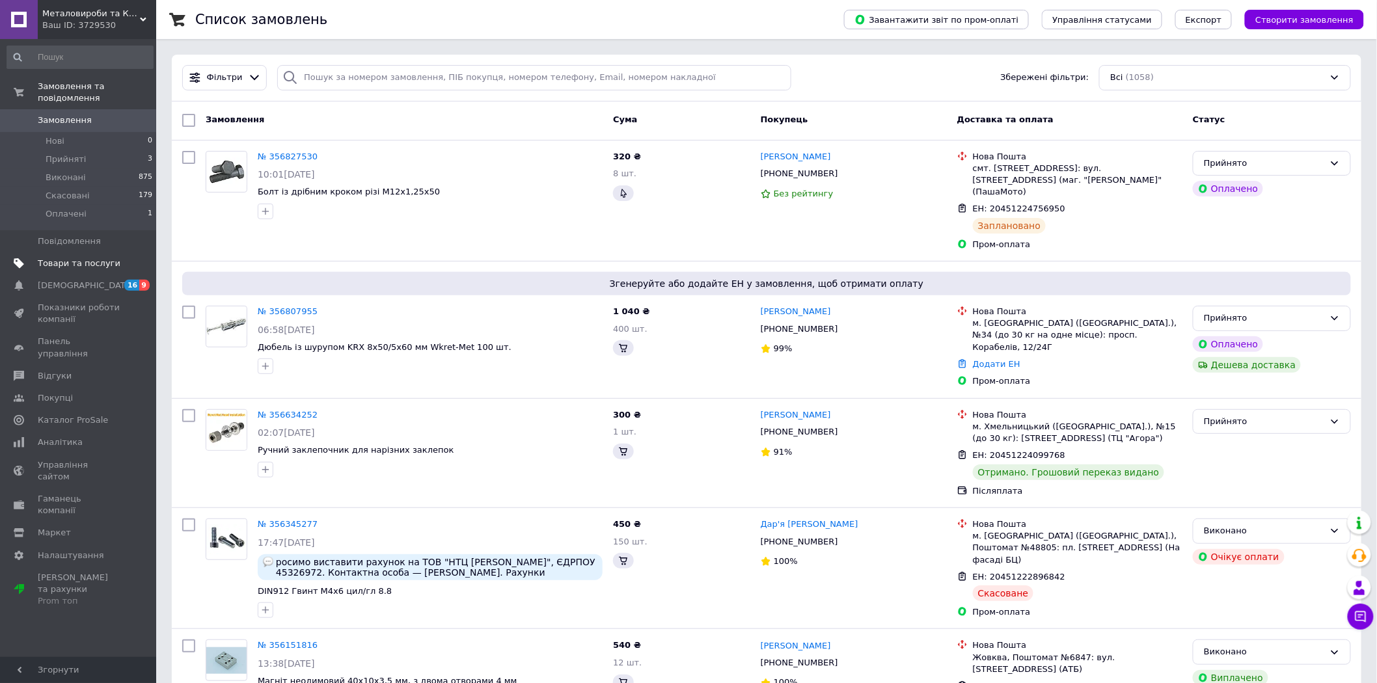
click at [70, 258] on span "Товари та послуги" at bounding box center [79, 264] width 83 height 12
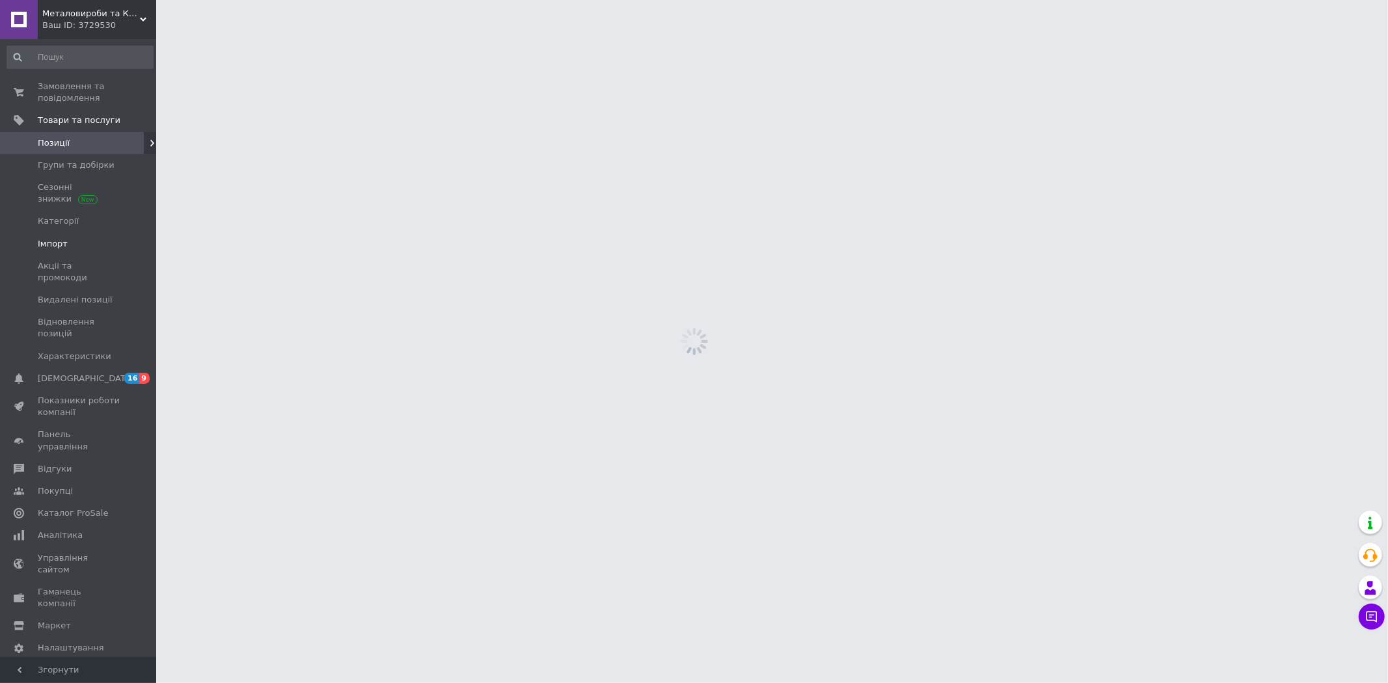
click at [62, 243] on span "Імпорт" at bounding box center [53, 244] width 30 height 12
